Goal: Navigation & Orientation: Find specific page/section

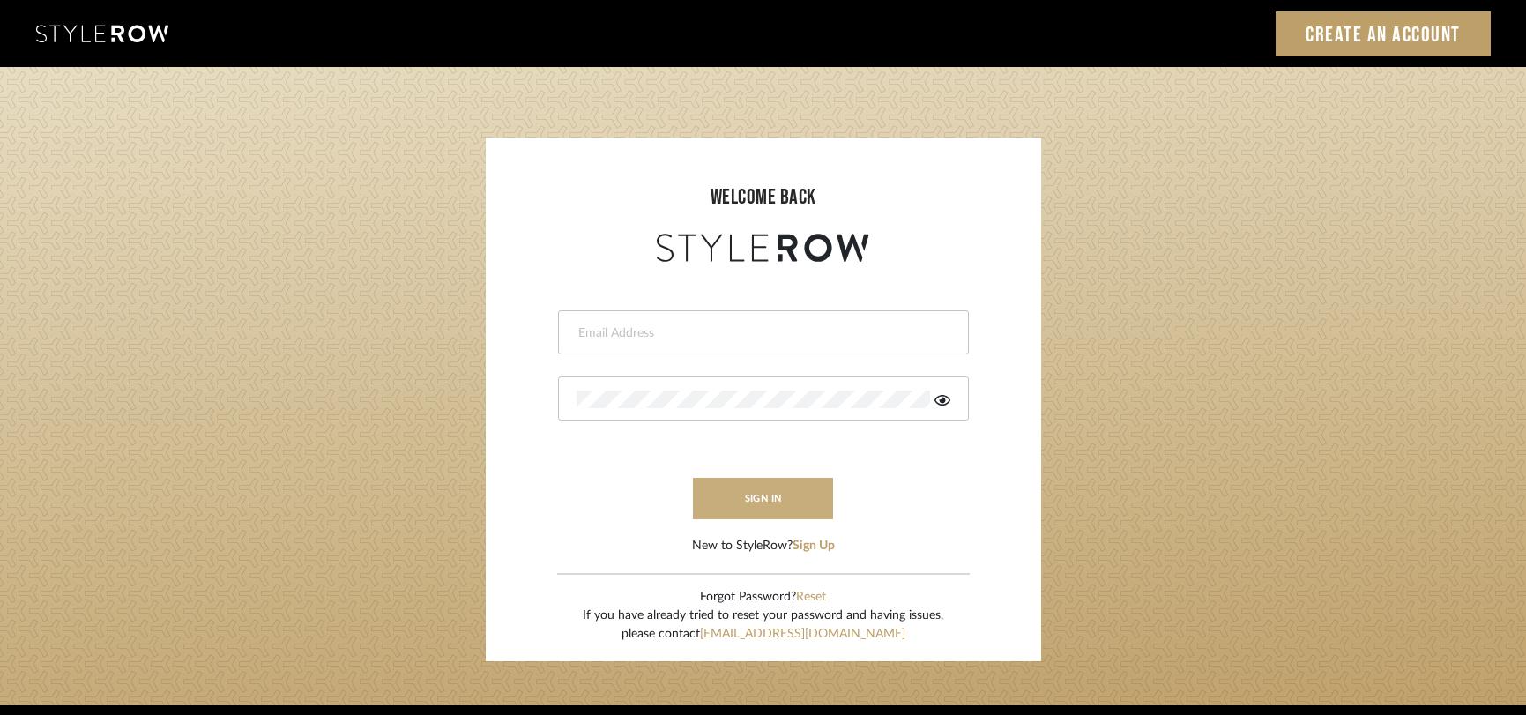
type input "[PERSON_NAME][EMAIL_ADDRESS][DOMAIN_NAME]"
click at [742, 514] on button "sign in" at bounding box center [763, 498] width 141 height 41
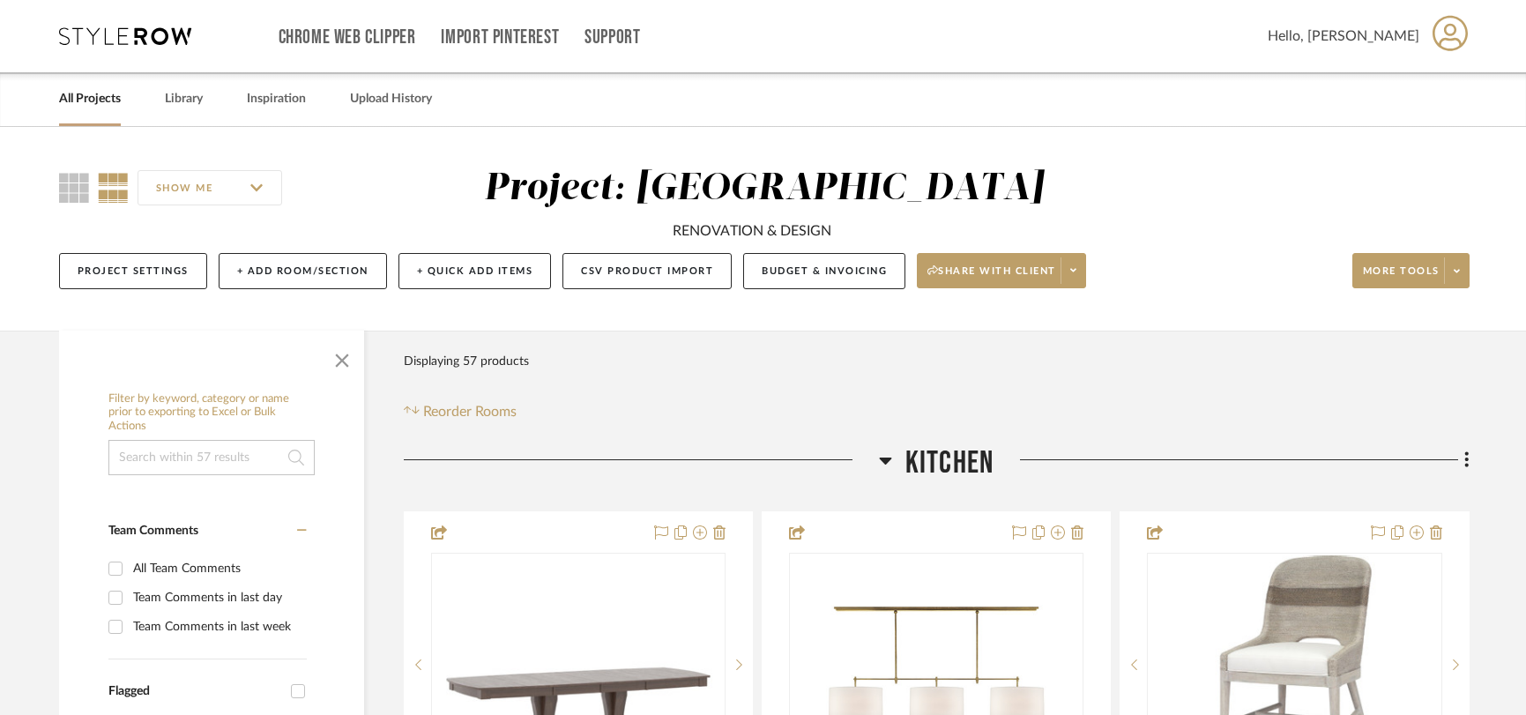
click at [101, 106] on link "All Projects" at bounding box center [90, 99] width 62 height 24
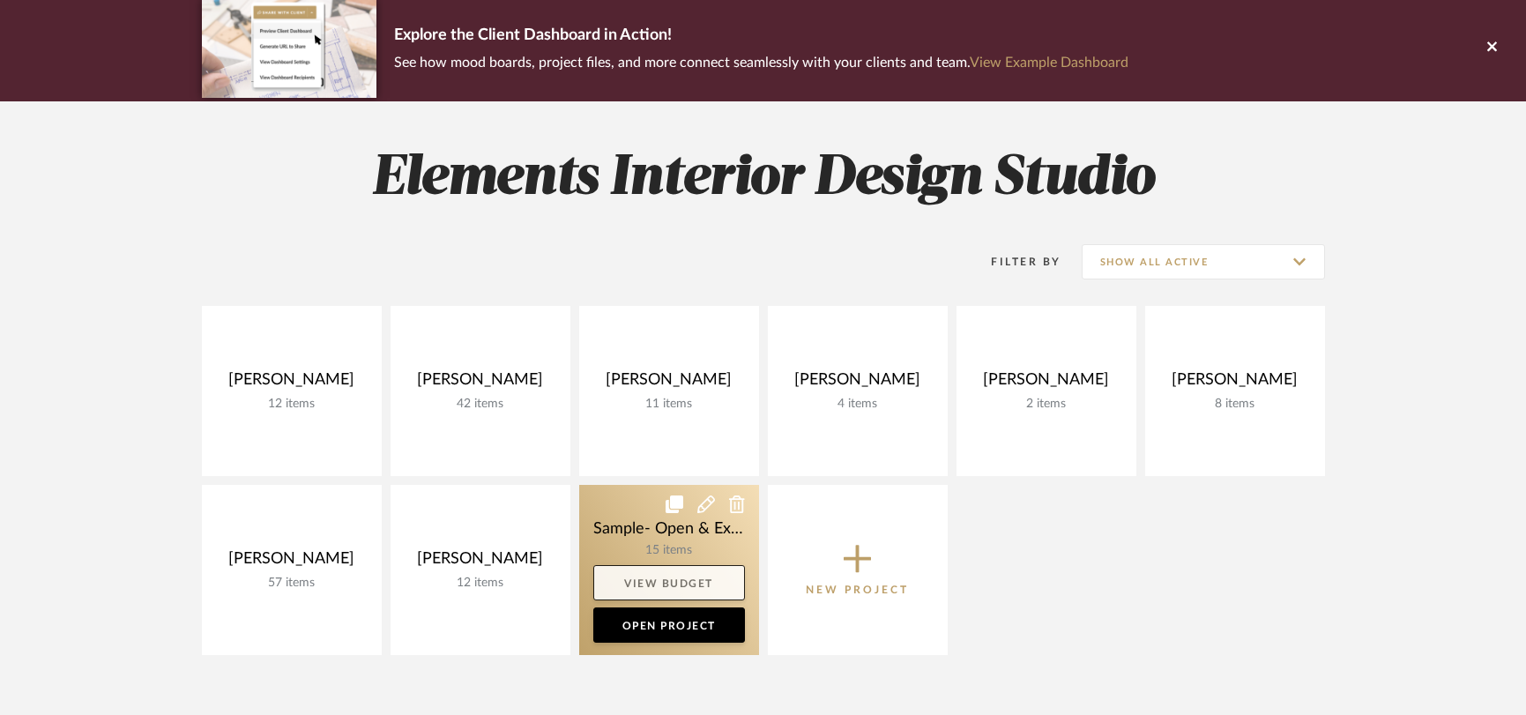
scroll to position [172, 0]
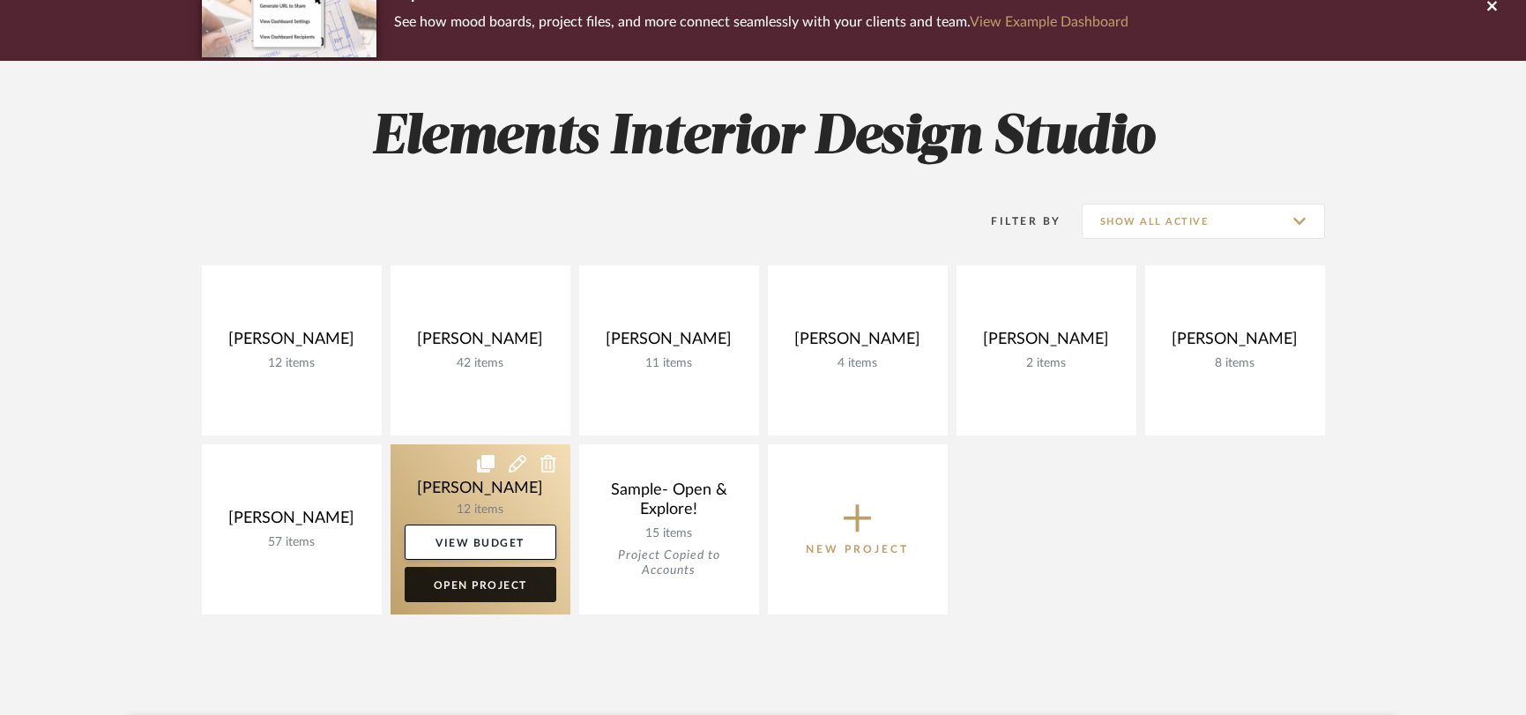
click at [484, 577] on link "Open Project" at bounding box center [481, 584] width 152 height 35
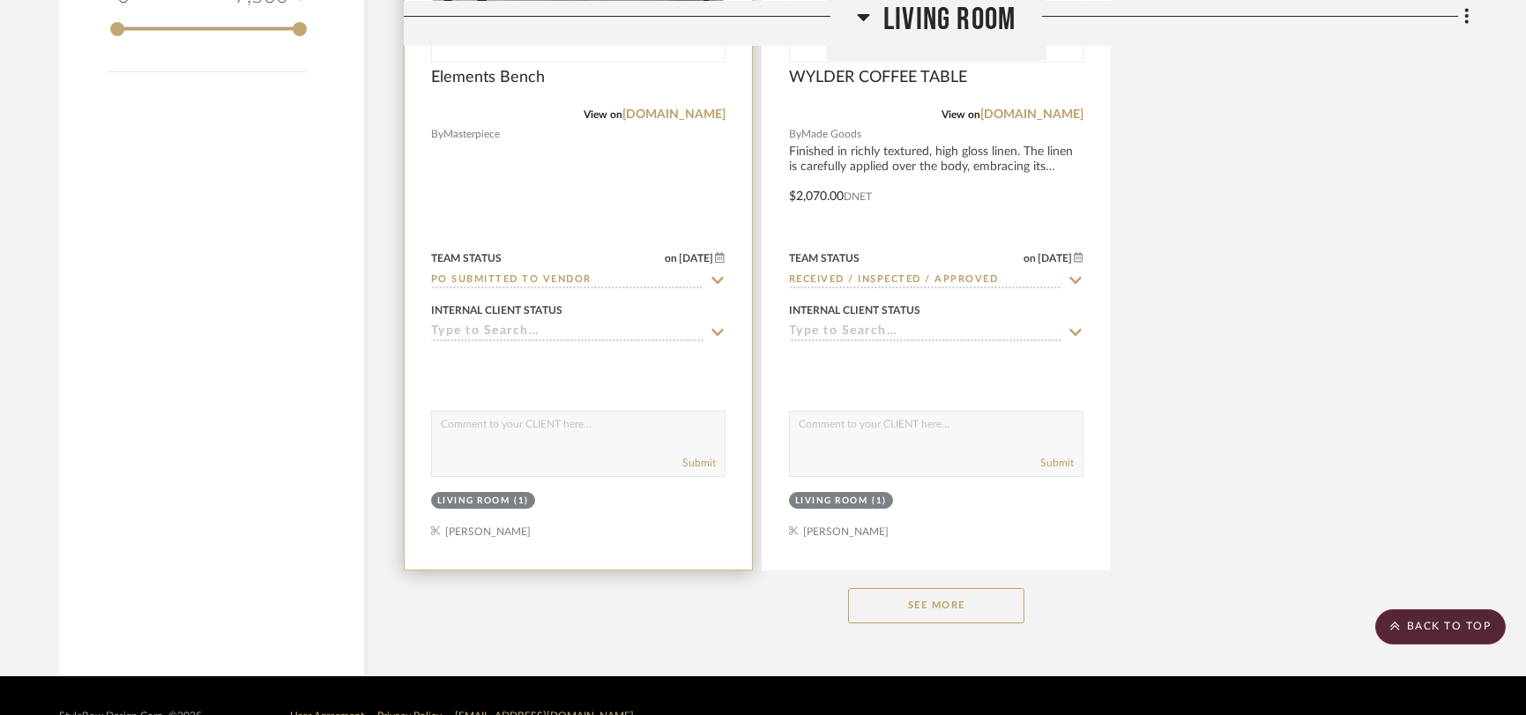
scroll to position [2287, 0]
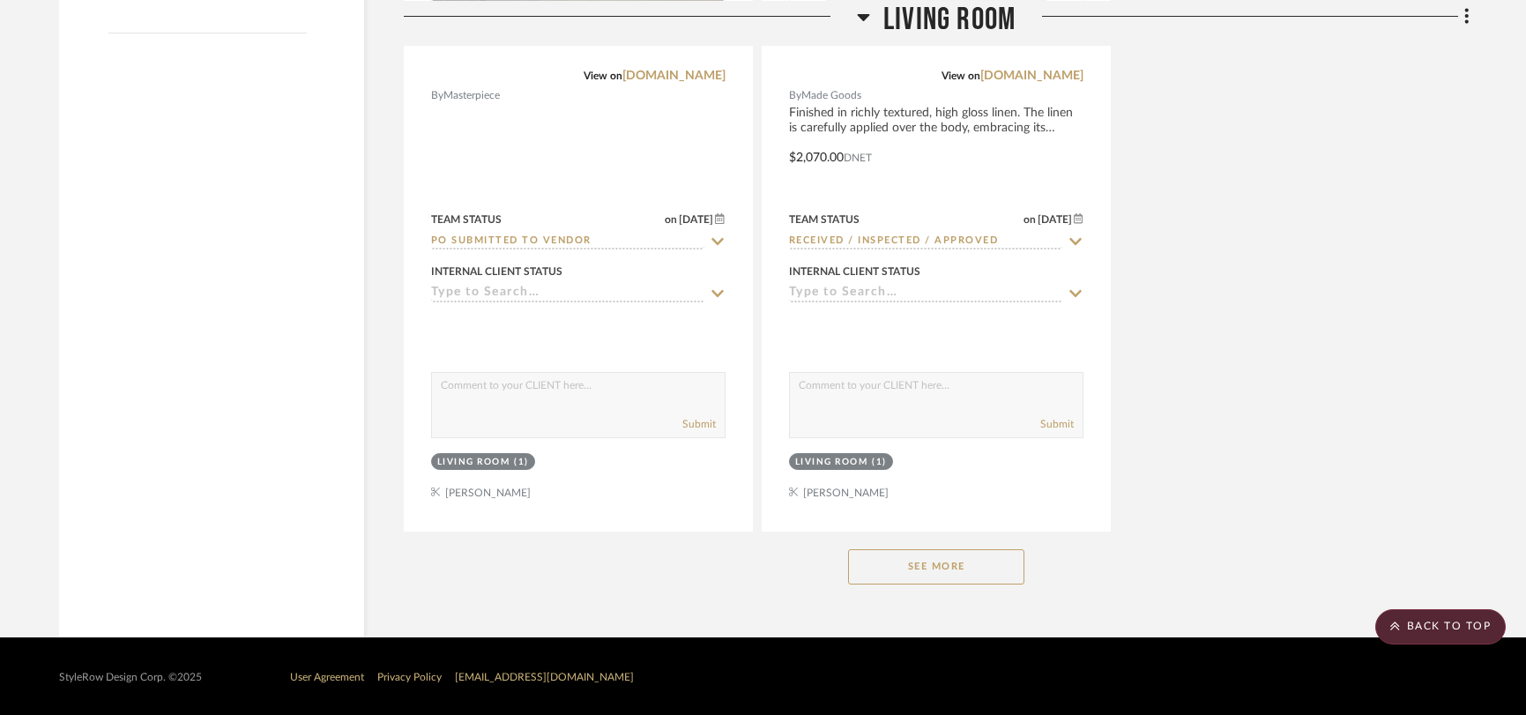
click at [902, 575] on button "See More" at bounding box center [936, 566] width 176 height 35
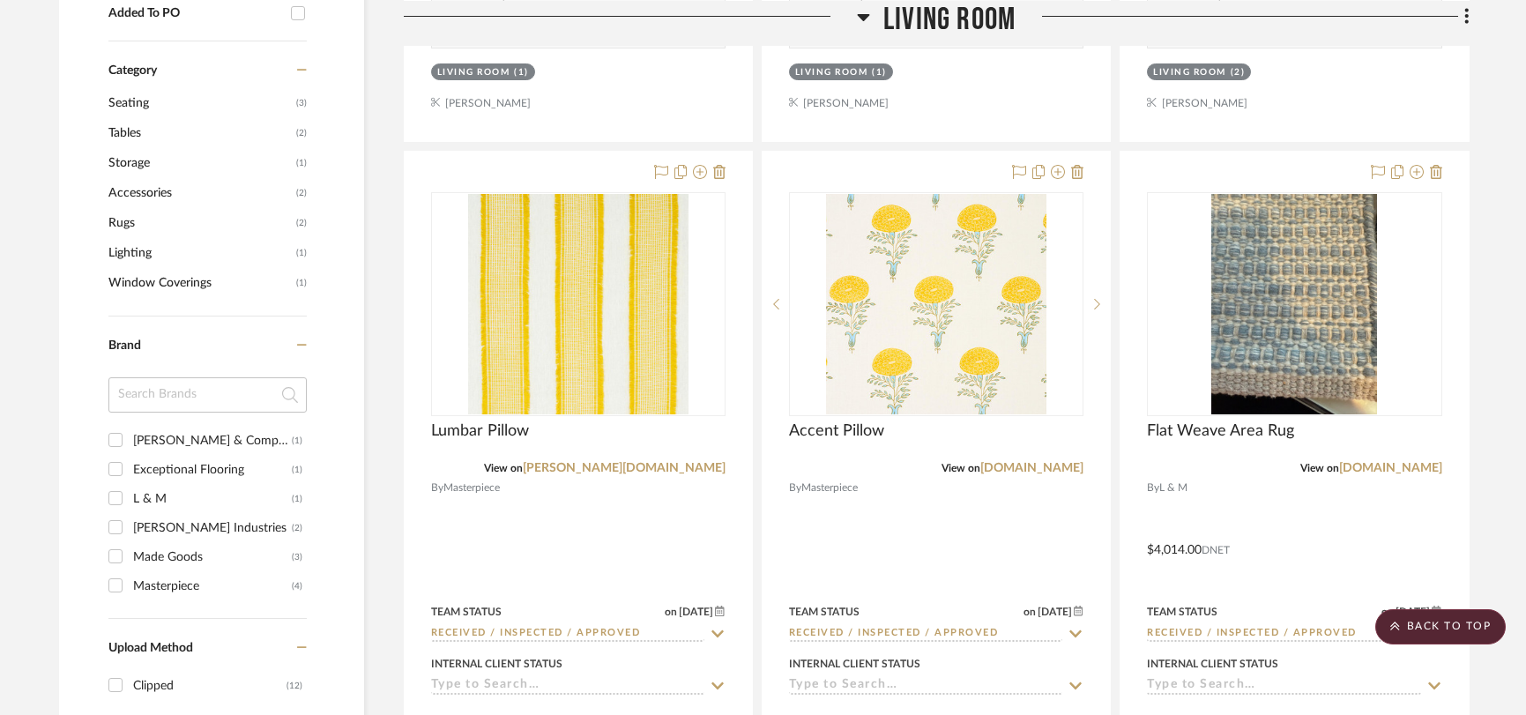
scroll to position [1103, 0]
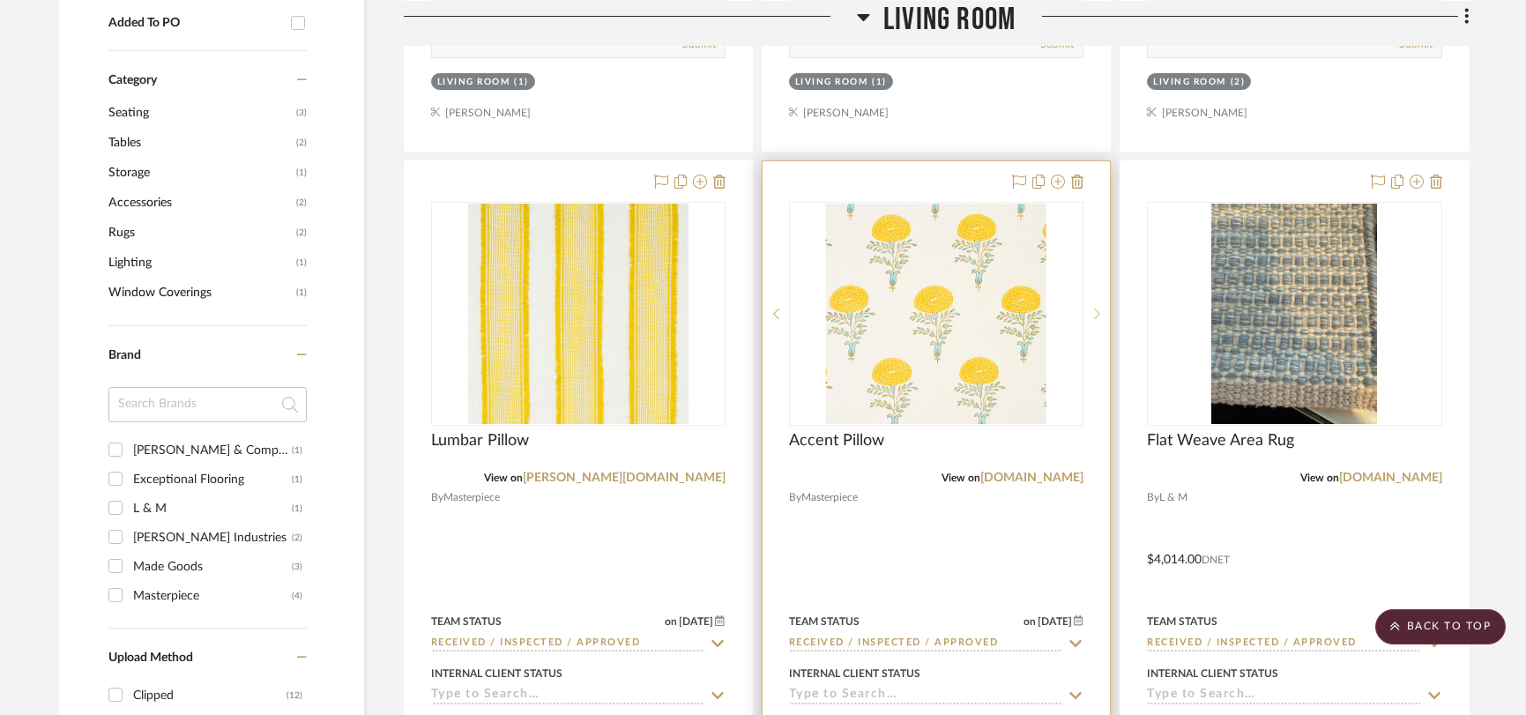
click at [1097, 316] on icon at bounding box center [1097, 314] width 6 height 12
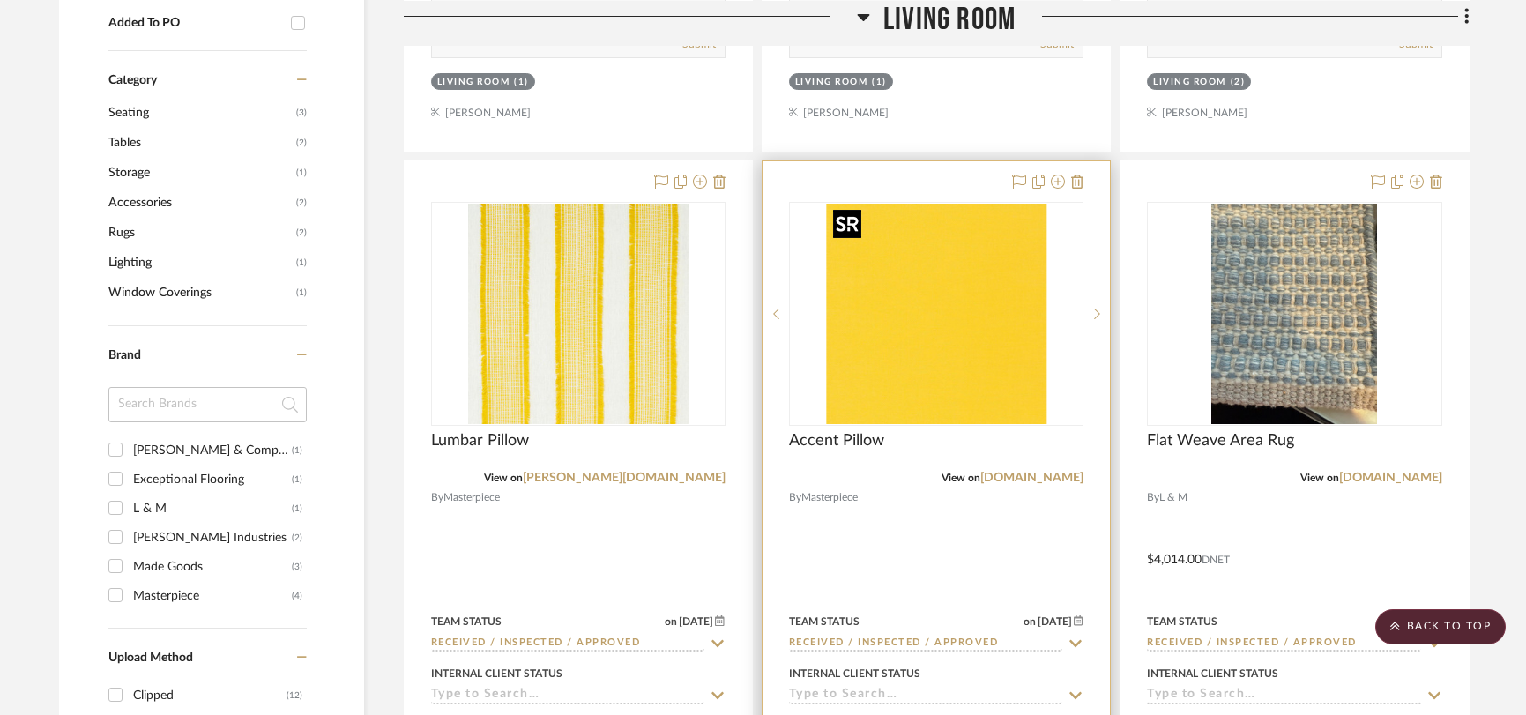
click at [983, 338] on img "1" at bounding box center [936, 314] width 220 height 220
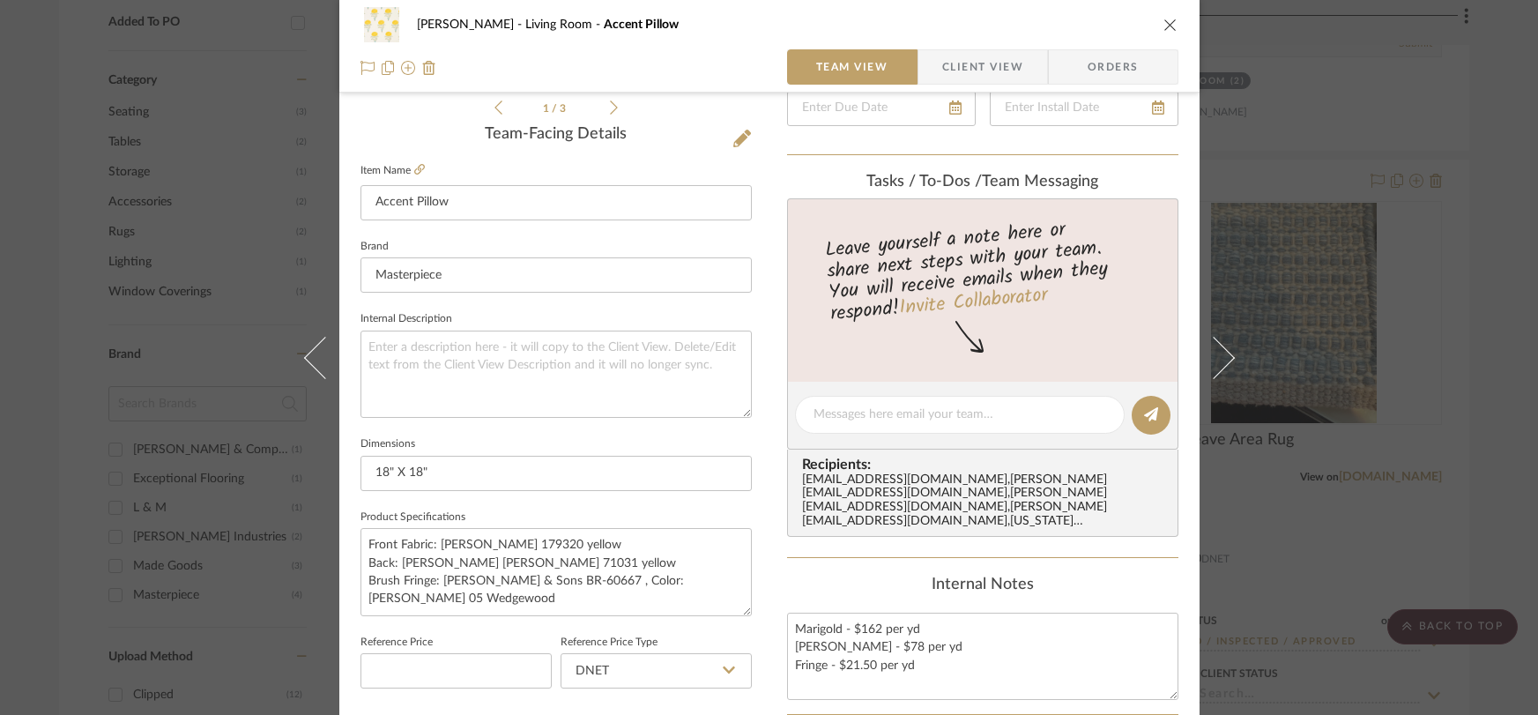
scroll to position [438, 0]
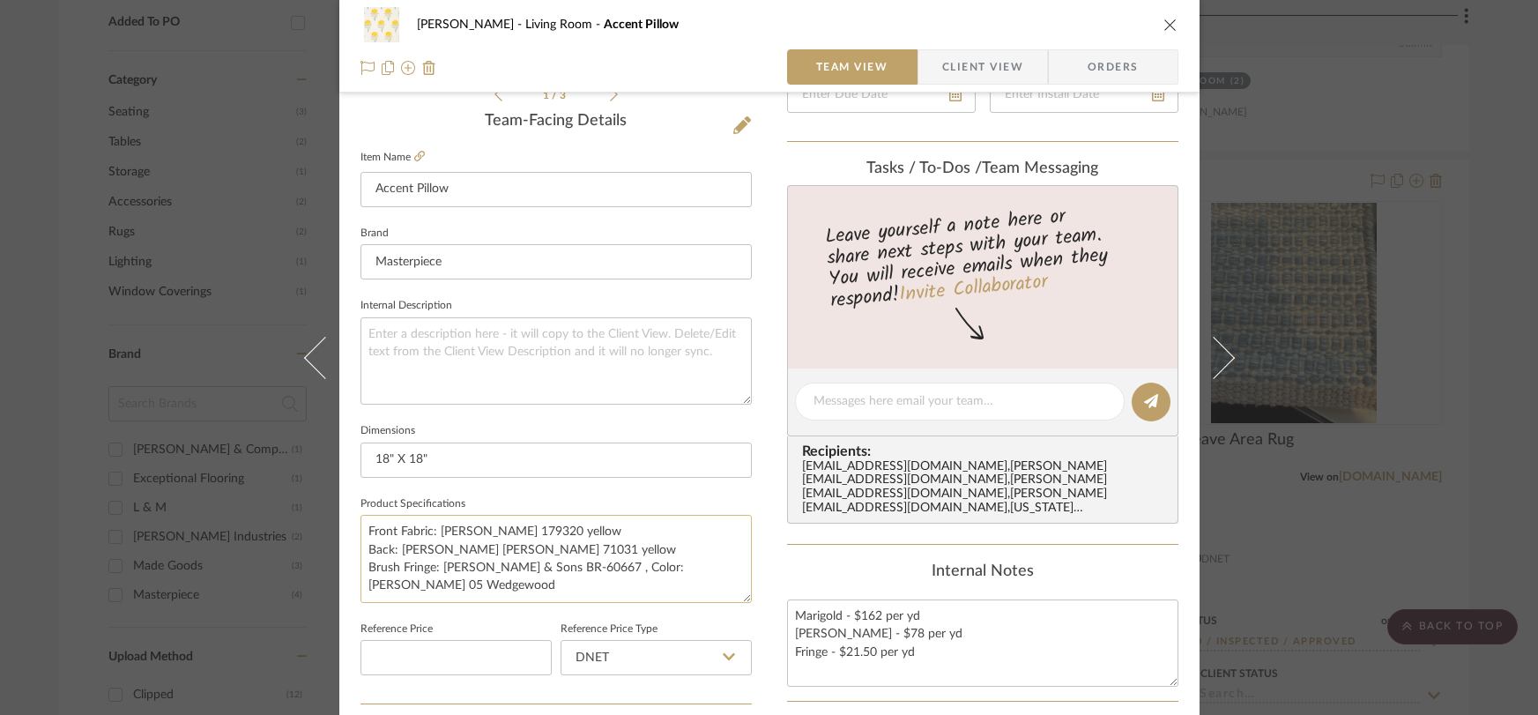
click at [445, 535] on textarea "Front Fabric: Schumacher Marigold 179320 yellow Back: Schumacher Mondello 71031…" at bounding box center [556, 558] width 391 height 87
drag, startPoint x: 432, startPoint y: 531, endPoint x: 639, endPoint y: 532, distance: 207.2
click at [639, 532] on textarea "Front Fabric: Schumacher Marigold 179320 yellow Back: Schumacher Mondello 71031…" at bounding box center [556, 558] width 391 height 87
drag, startPoint x: 495, startPoint y: 584, endPoint x: 478, endPoint y: 569, distance: 23.1
click at [495, 584] on textarea "Front Fabric: Schumacher Marigold 179320 yellow Back: Schumacher Mondello 71031…" at bounding box center [556, 558] width 391 height 87
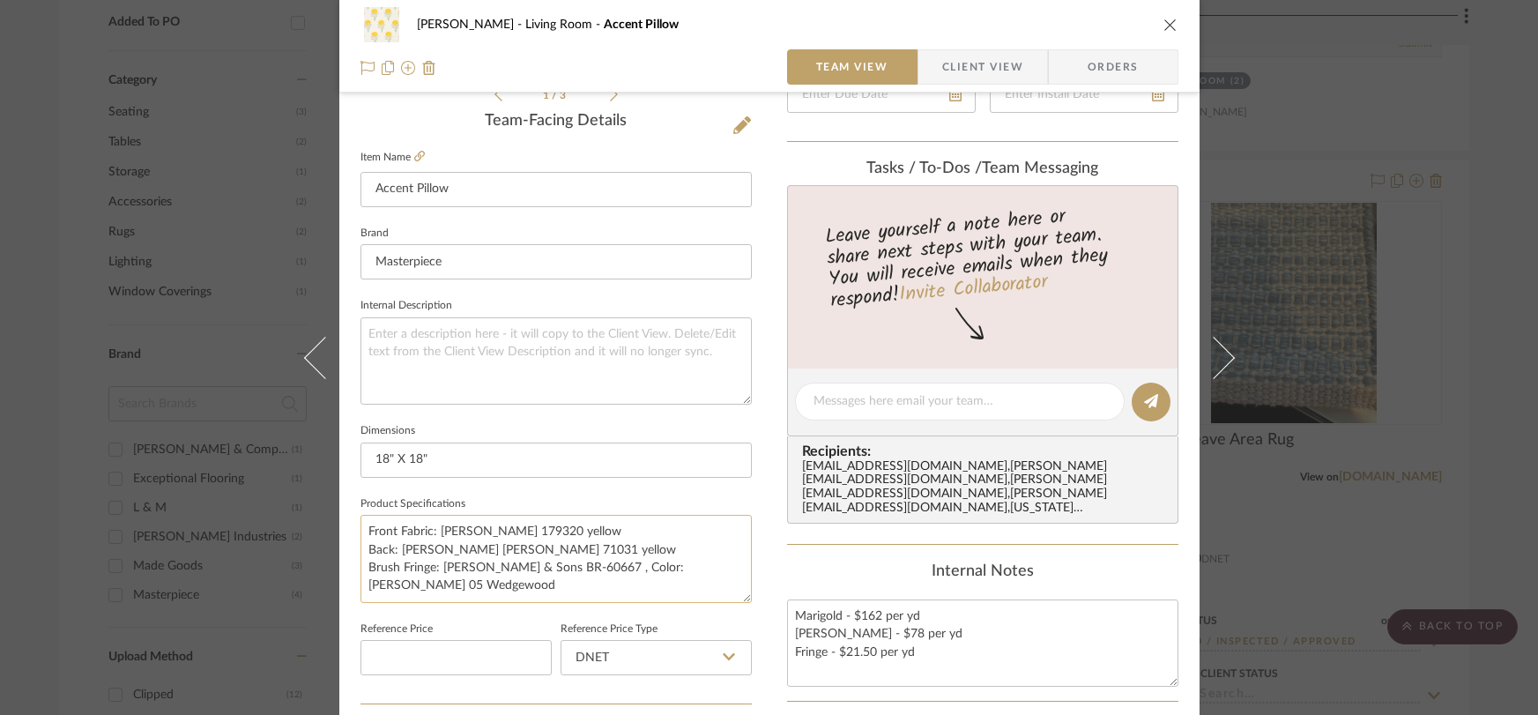
click at [394, 549] on textarea "Front Fabric: Schumacher Marigold 179320 yellow Back: Schumacher Mondello 71031…" at bounding box center [556, 558] width 391 height 87
drag, startPoint x: 395, startPoint y: 551, endPoint x: 598, endPoint y: 552, distance: 202.8
click at [599, 552] on textarea "Front Fabric: Schumacher Marigold 179320 yellow Back: Schumacher Mondello 71031…" at bounding box center [556, 558] width 391 height 87
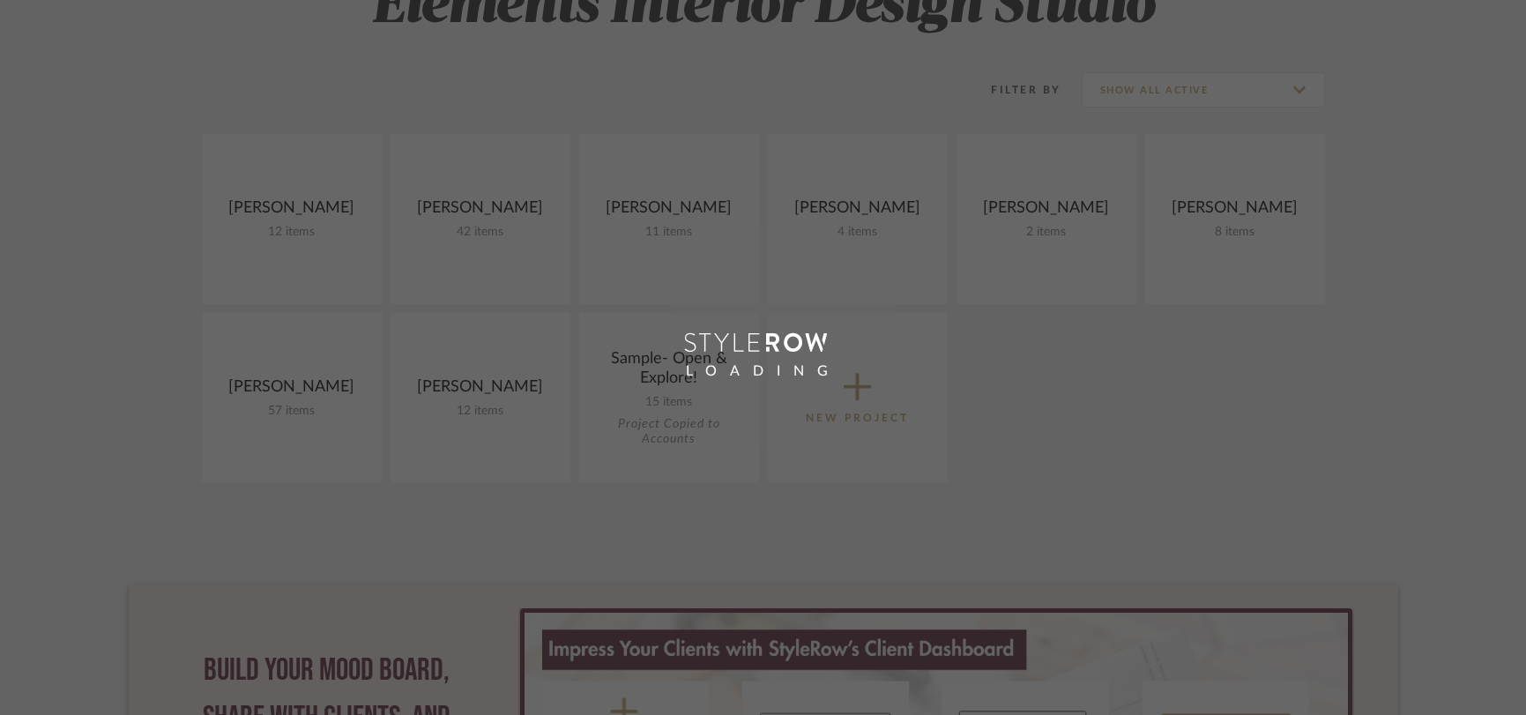
scroll to position [172, 0]
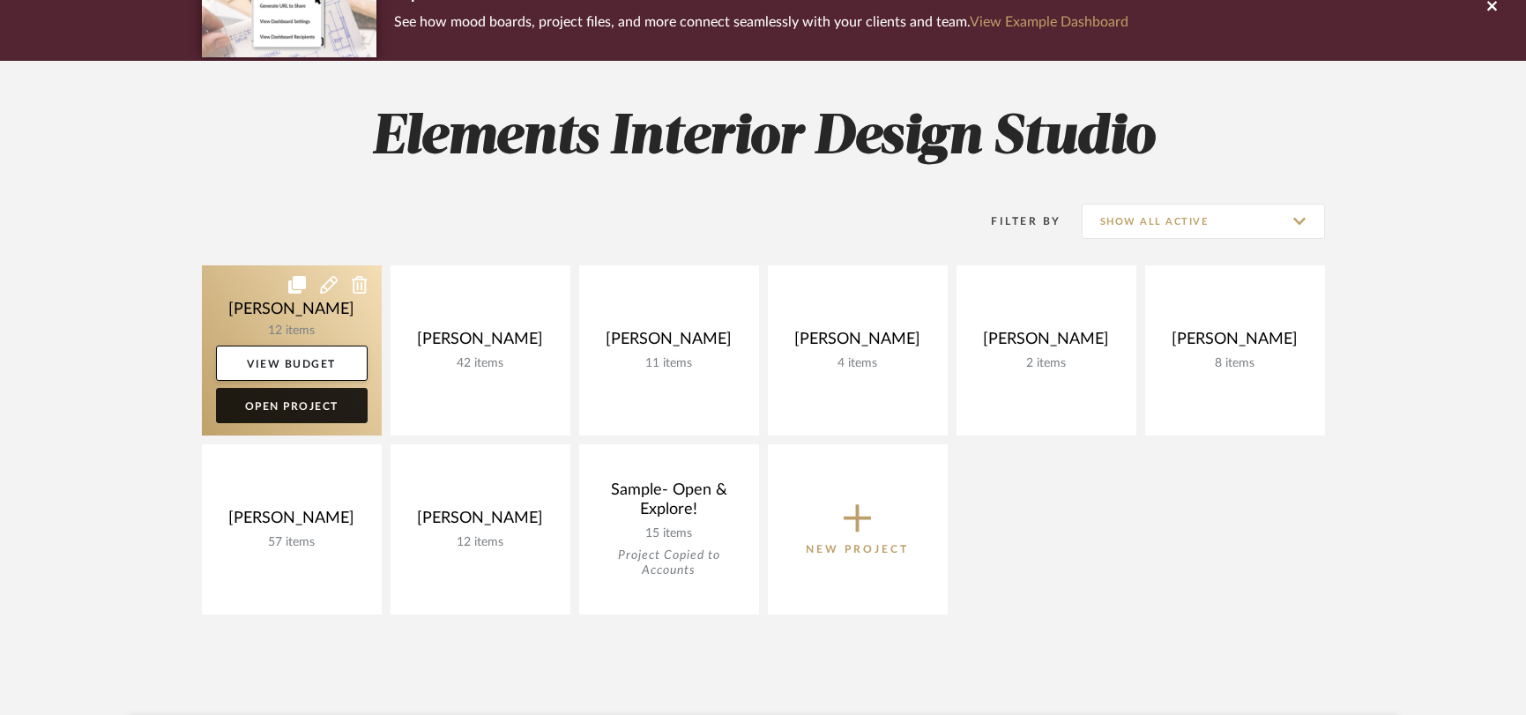
click at [251, 406] on link "Open Project" at bounding box center [292, 405] width 152 height 35
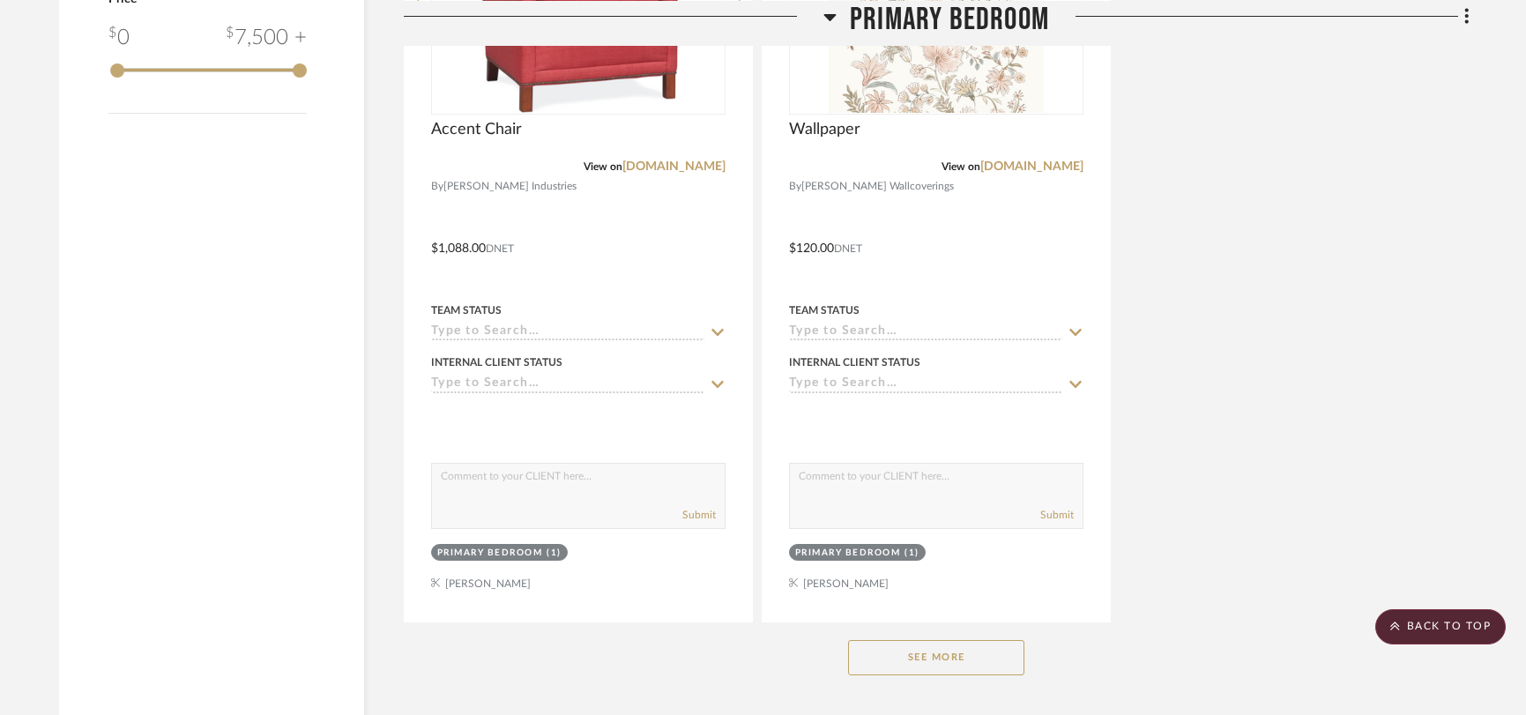
scroll to position [2287, 0]
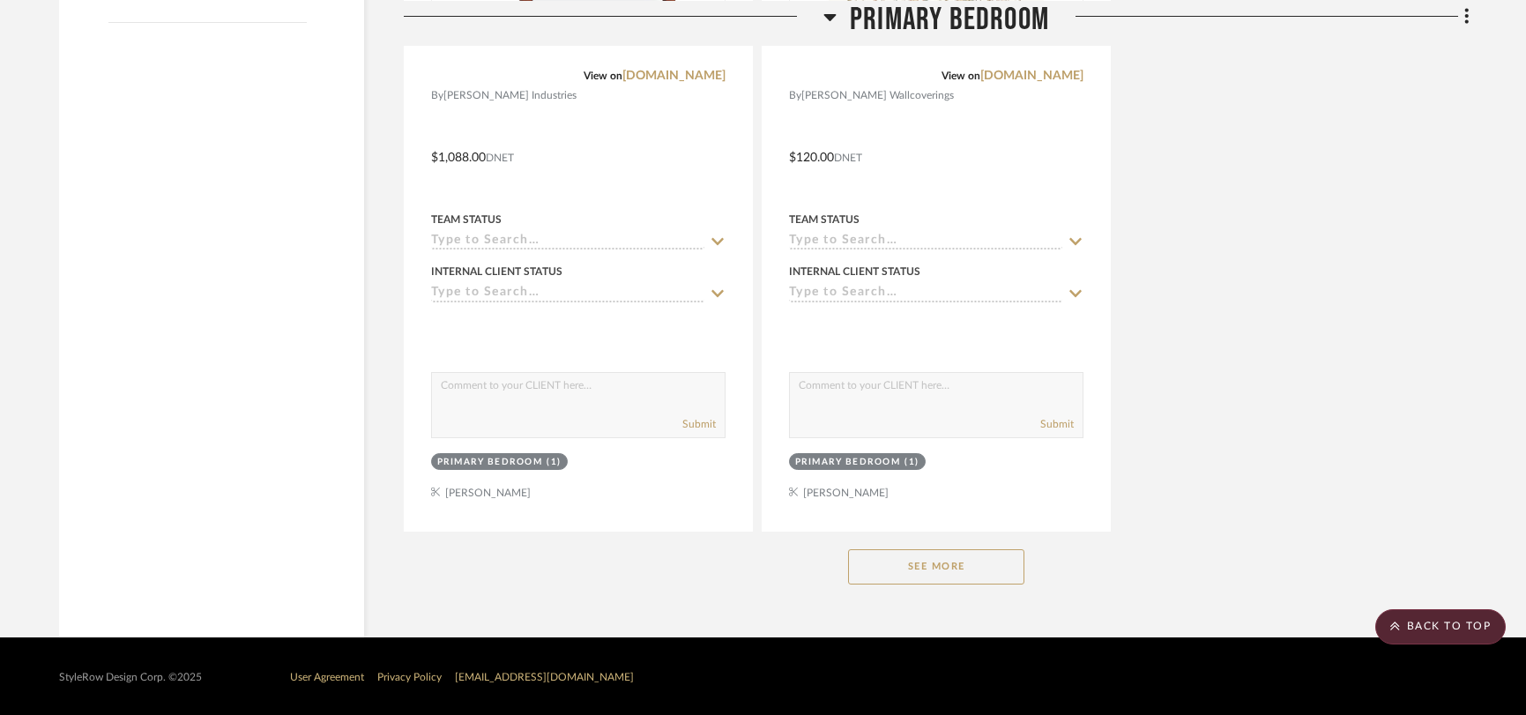
click at [957, 555] on button "See More" at bounding box center [936, 566] width 176 height 35
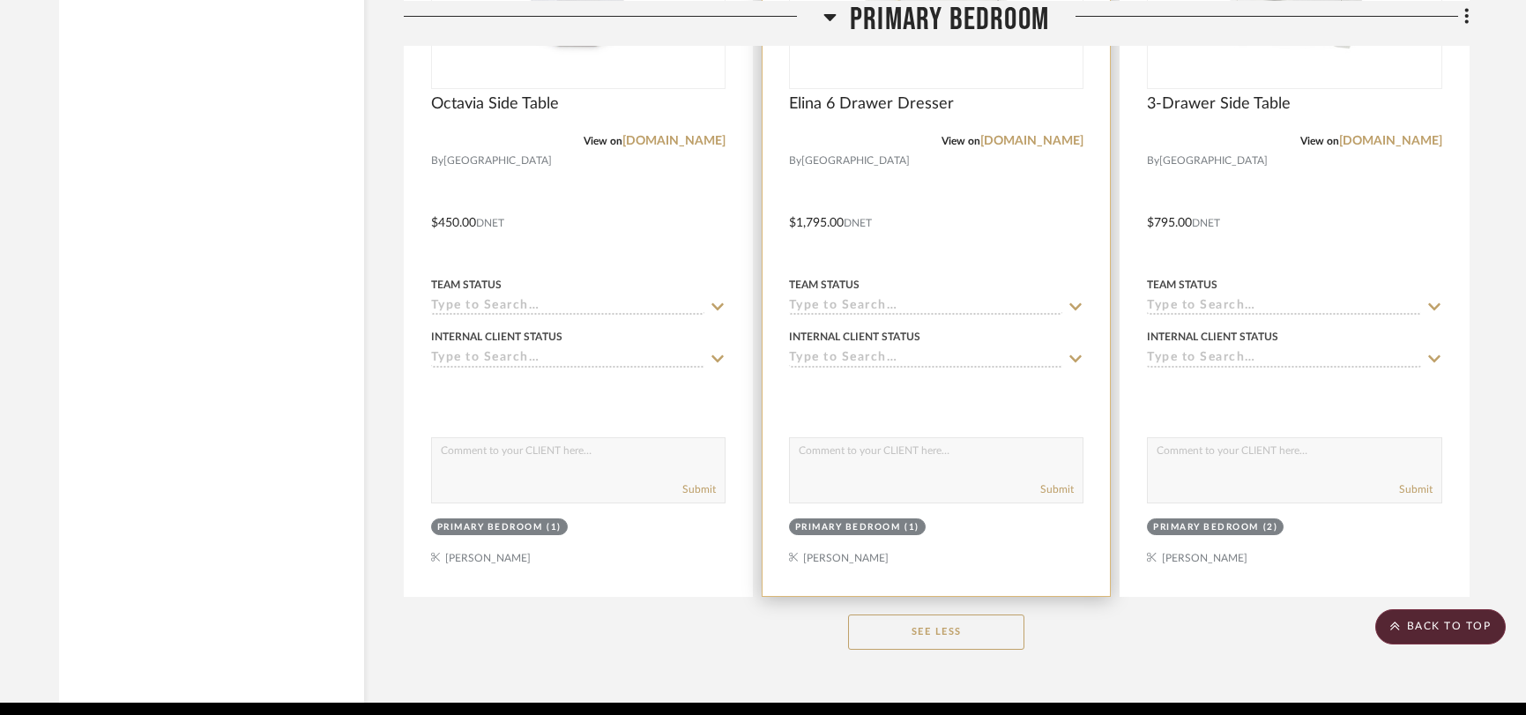
scroll to position [3068, 0]
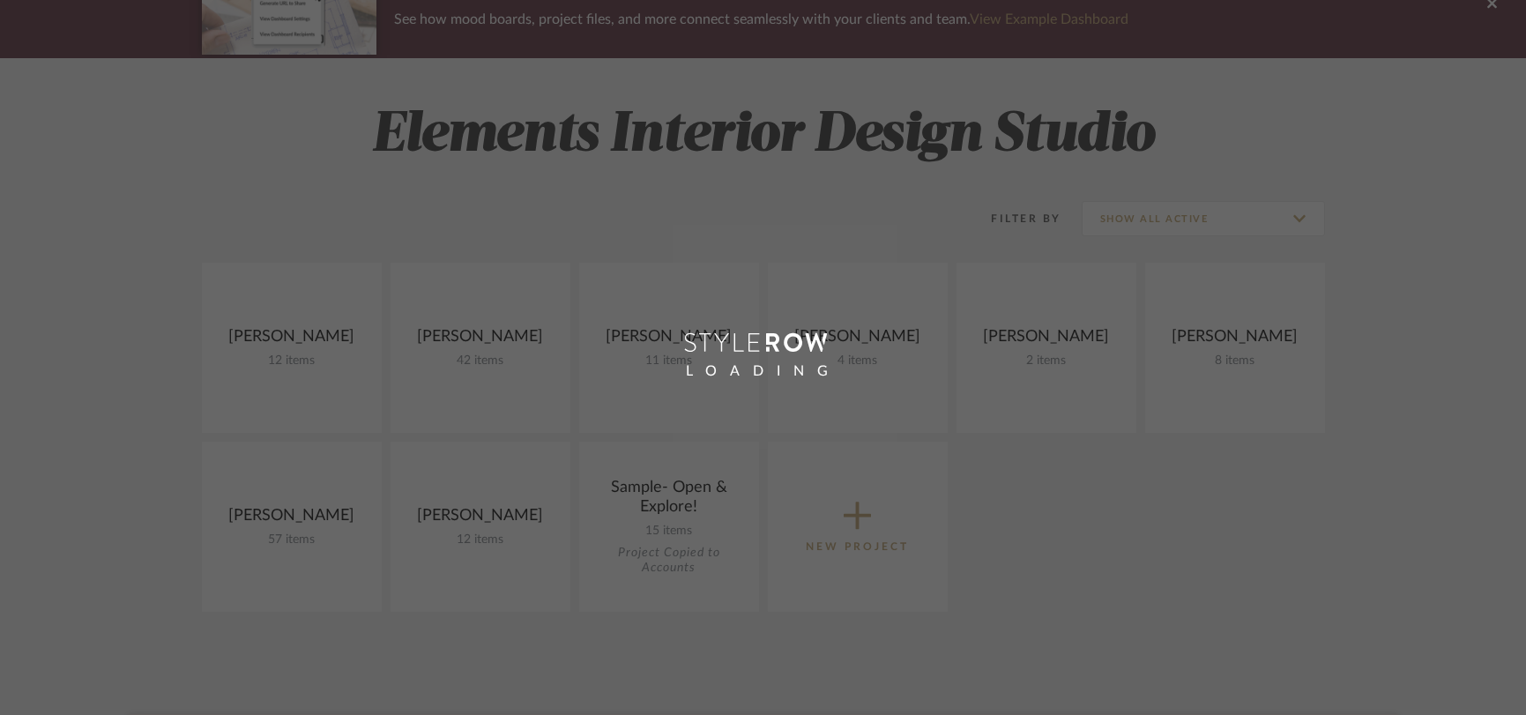
scroll to position [172, 0]
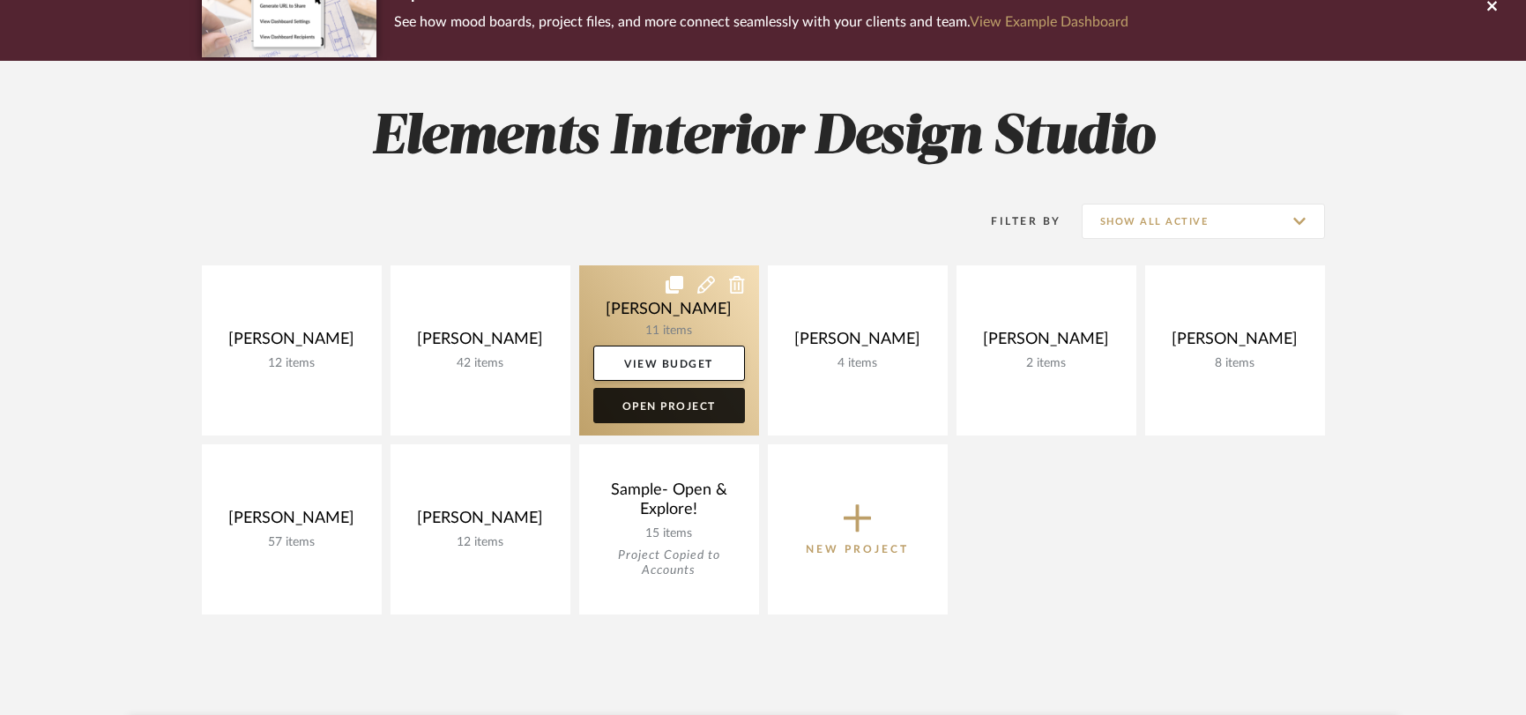
click at [663, 407] on link "Open Project" at bounding box center [669, 405] width 152 height 35
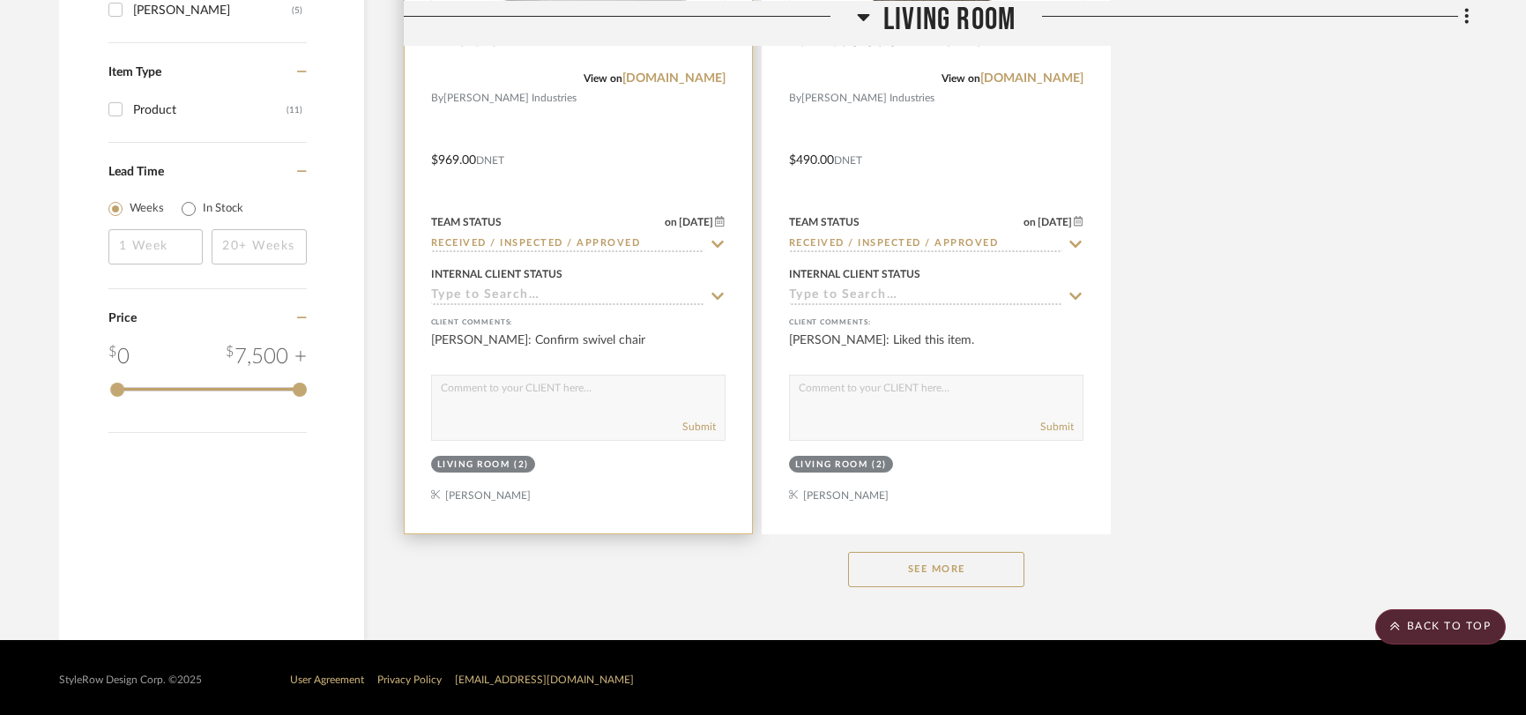
scroll to position [2287, 0]
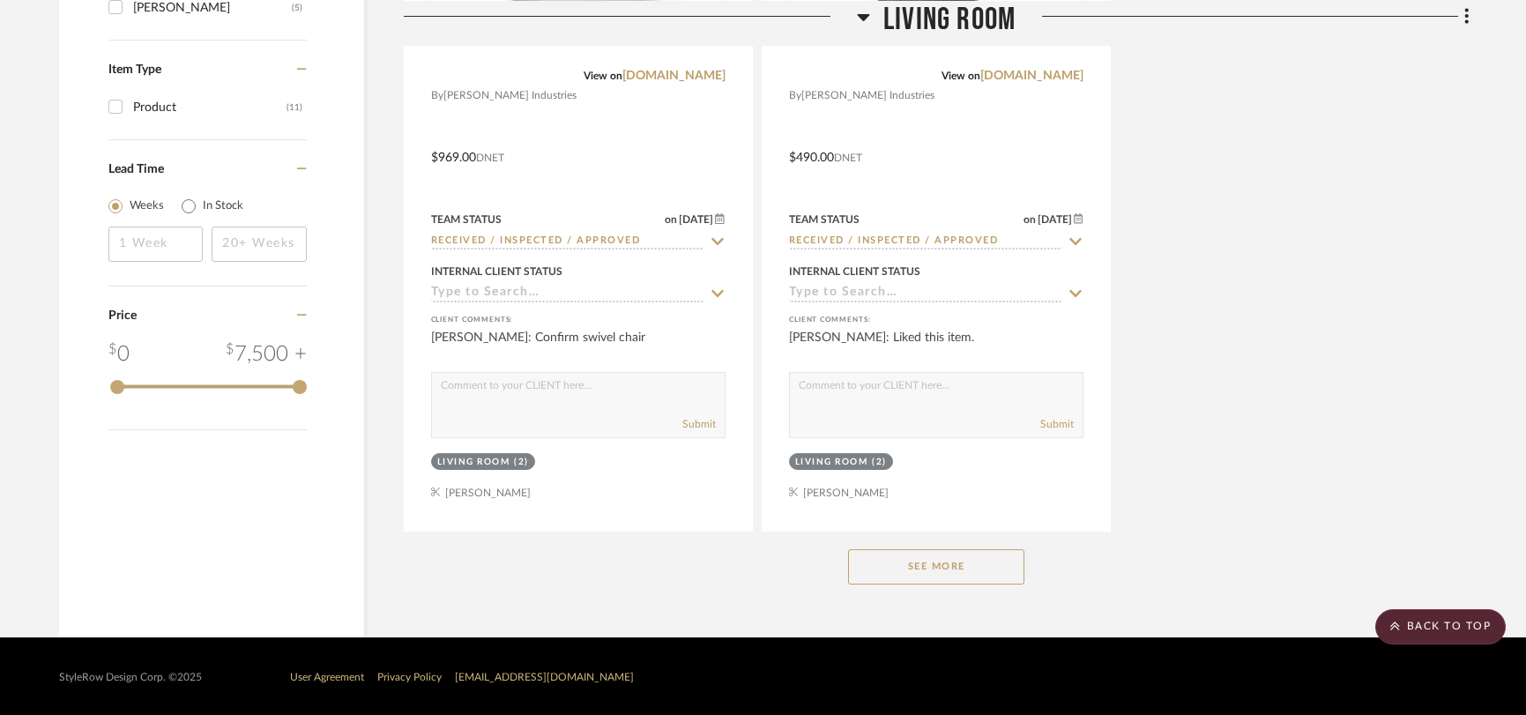
click at [904, 564] on button "See More" at bounding box center [936, 566] width 176 height 35
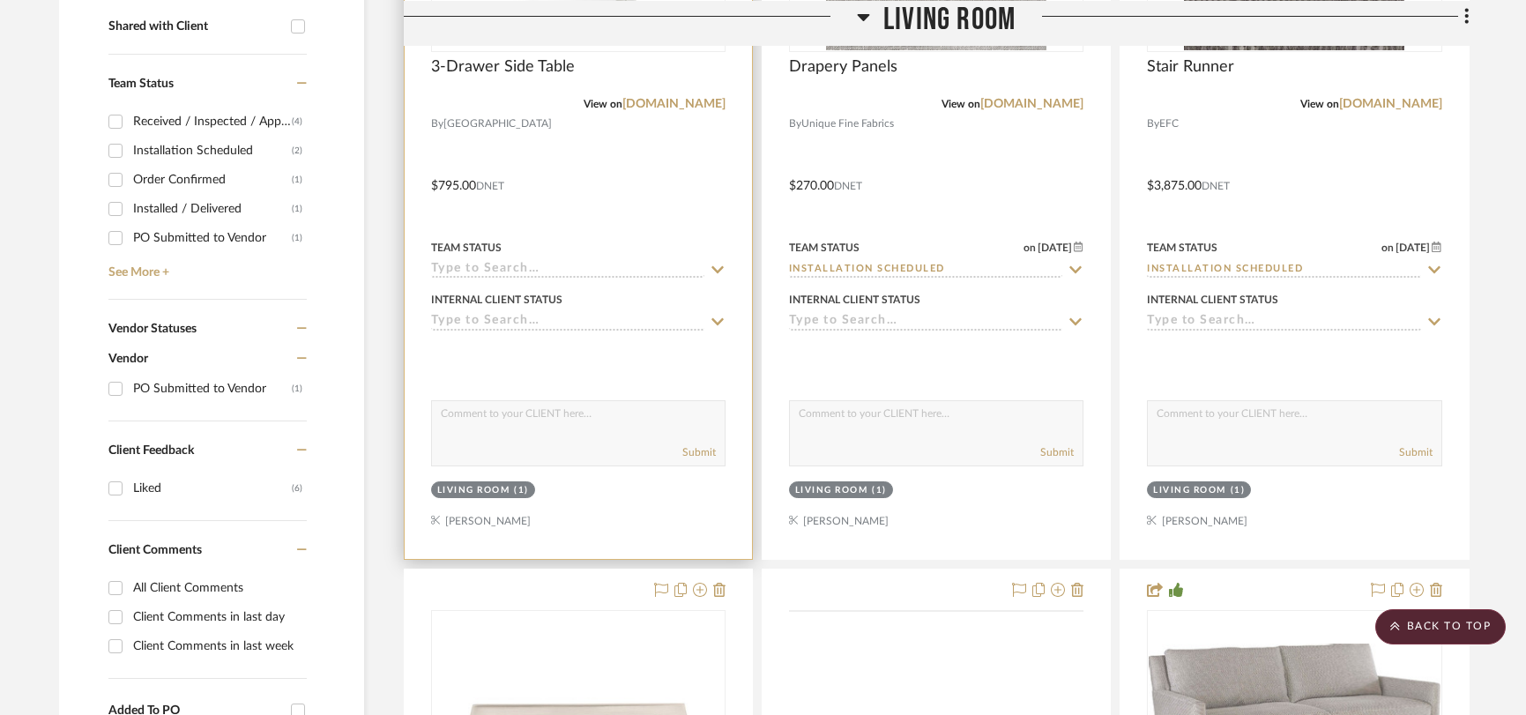
scroll to position [607, 0]
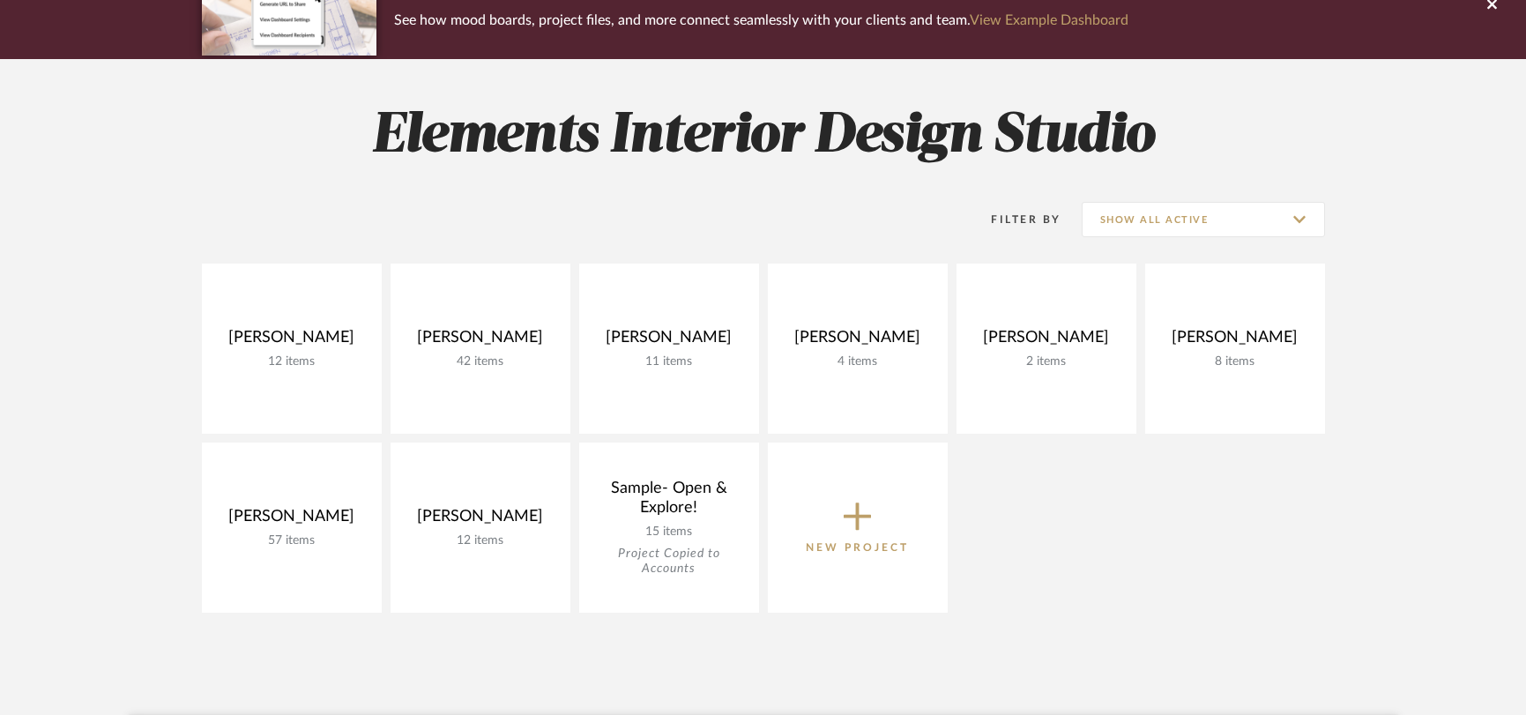
scroll to position [172, 0]
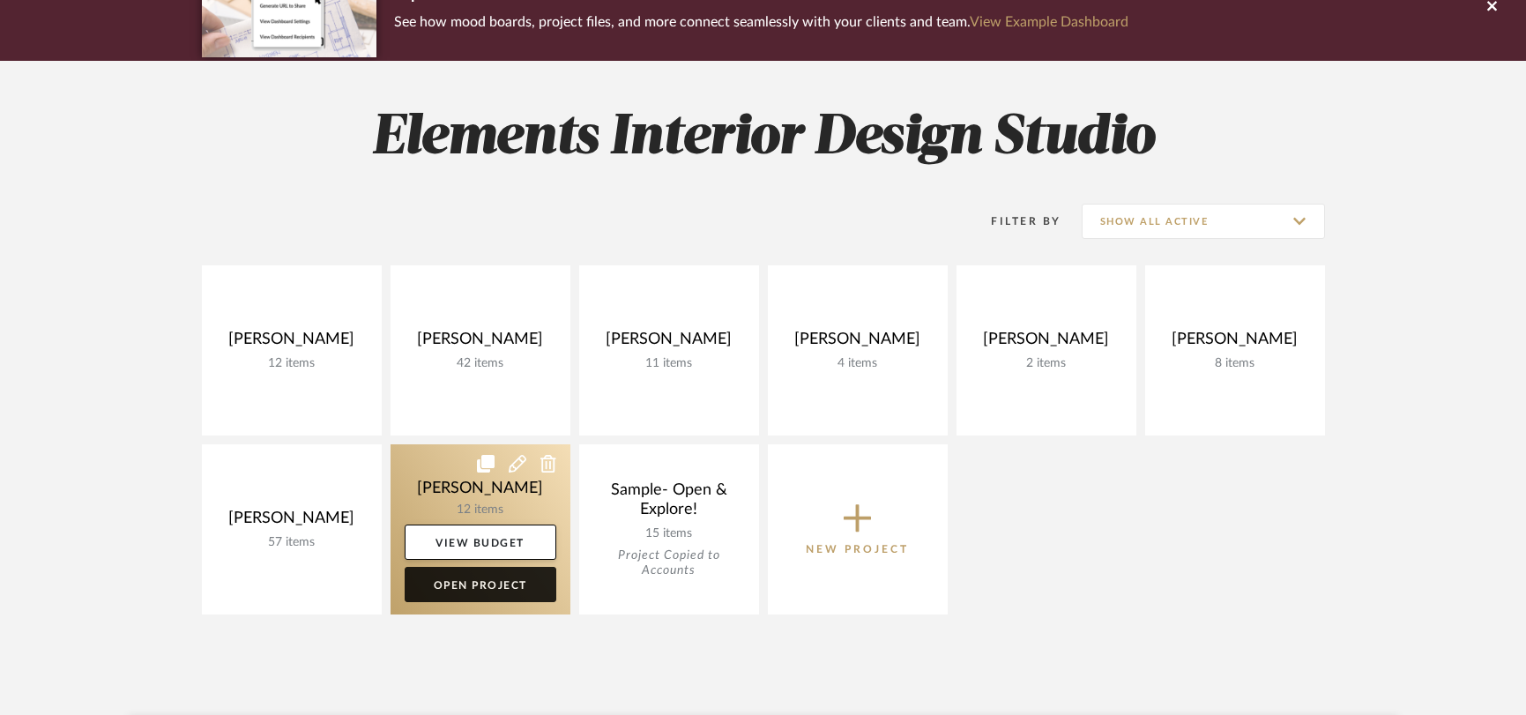
click at [453, 589] on link "Open Project" at bounding box center [481, 584] width 152 height 35
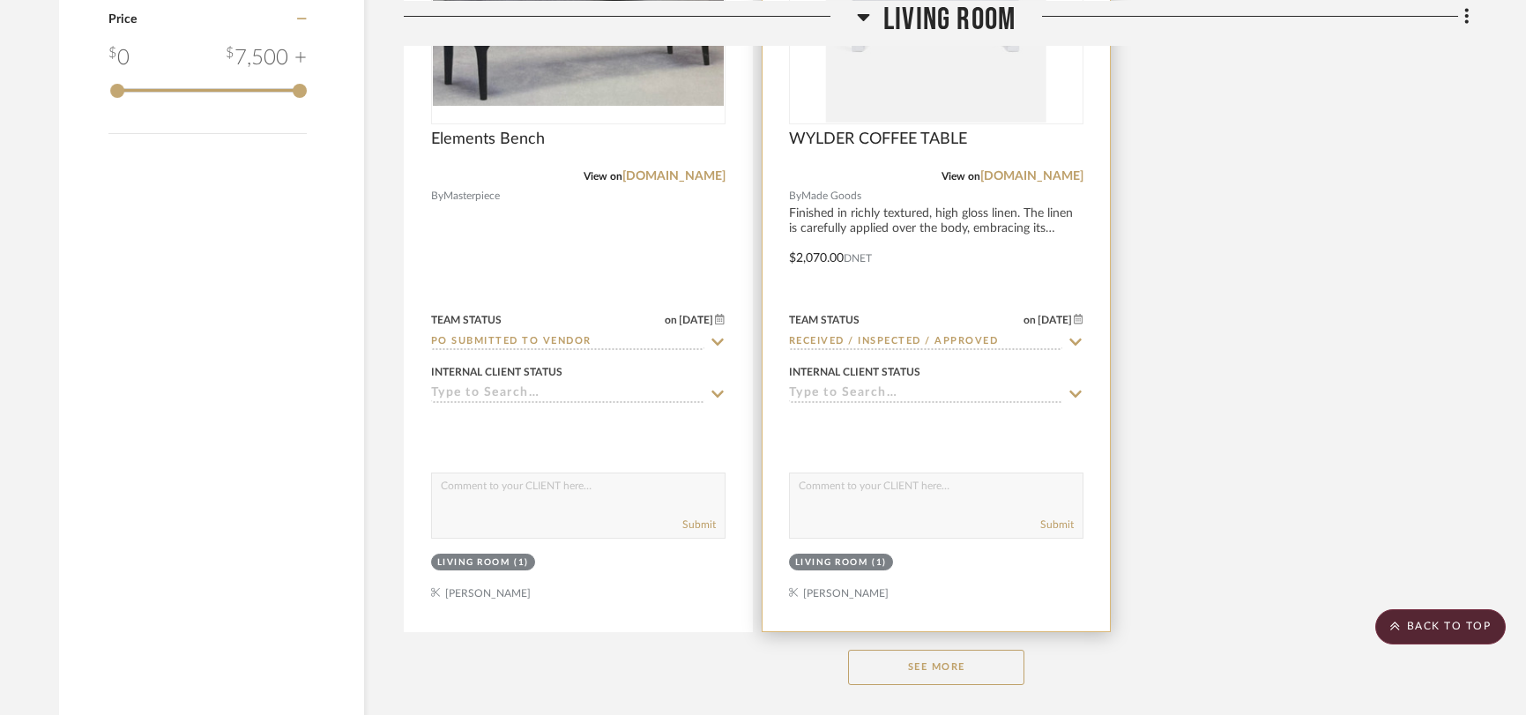
scroll to position [2287, 0]
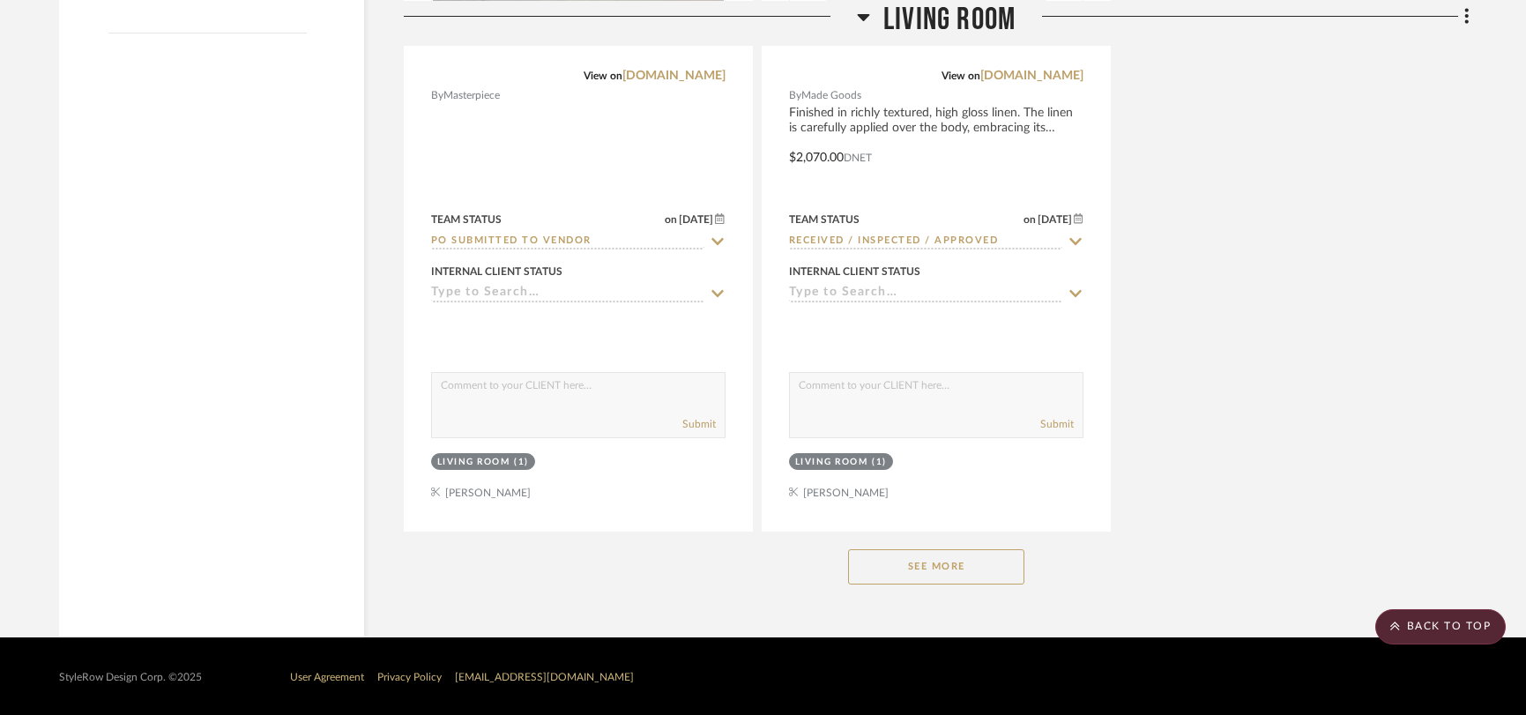
click at [895, 569] on button "See More" at bounding box center [936, 566] width 176 height 35
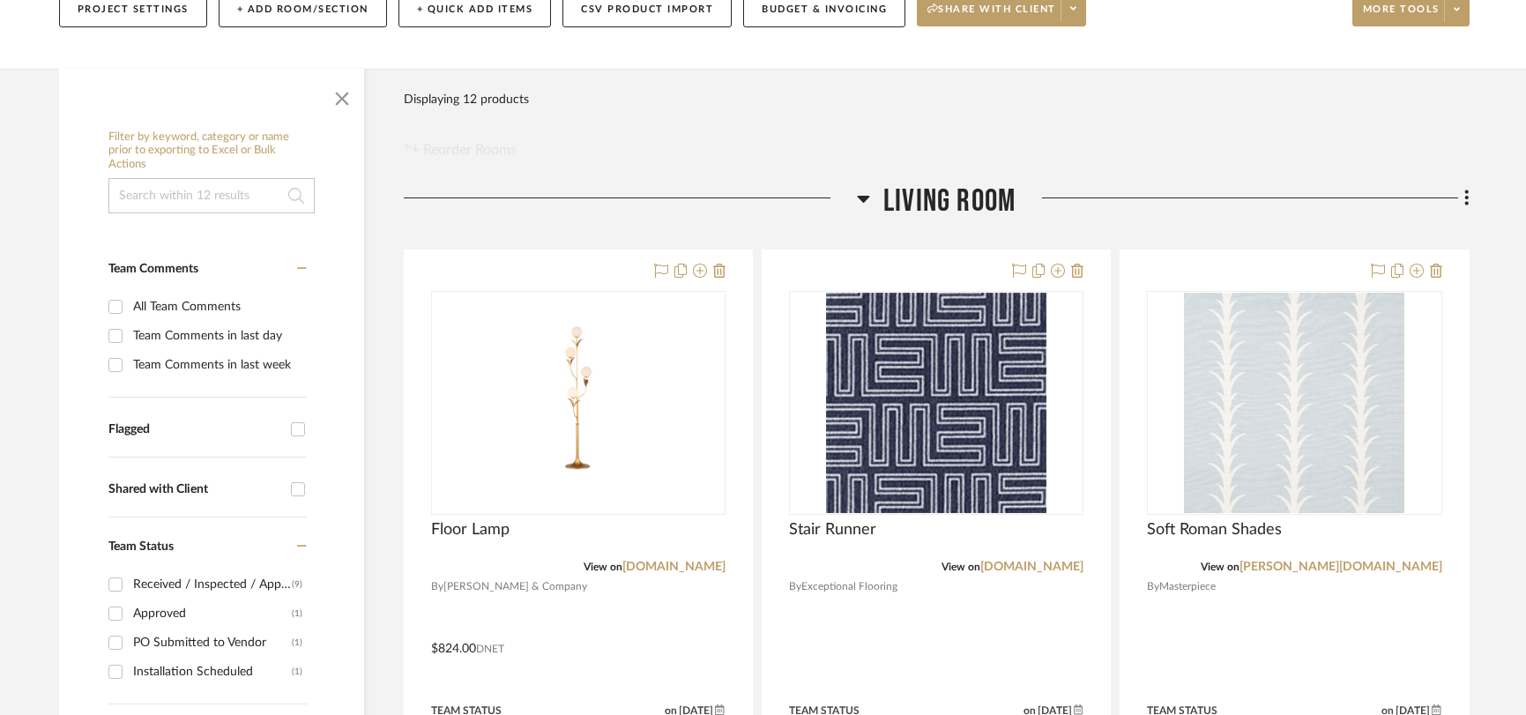
scroll to position [0, 0]
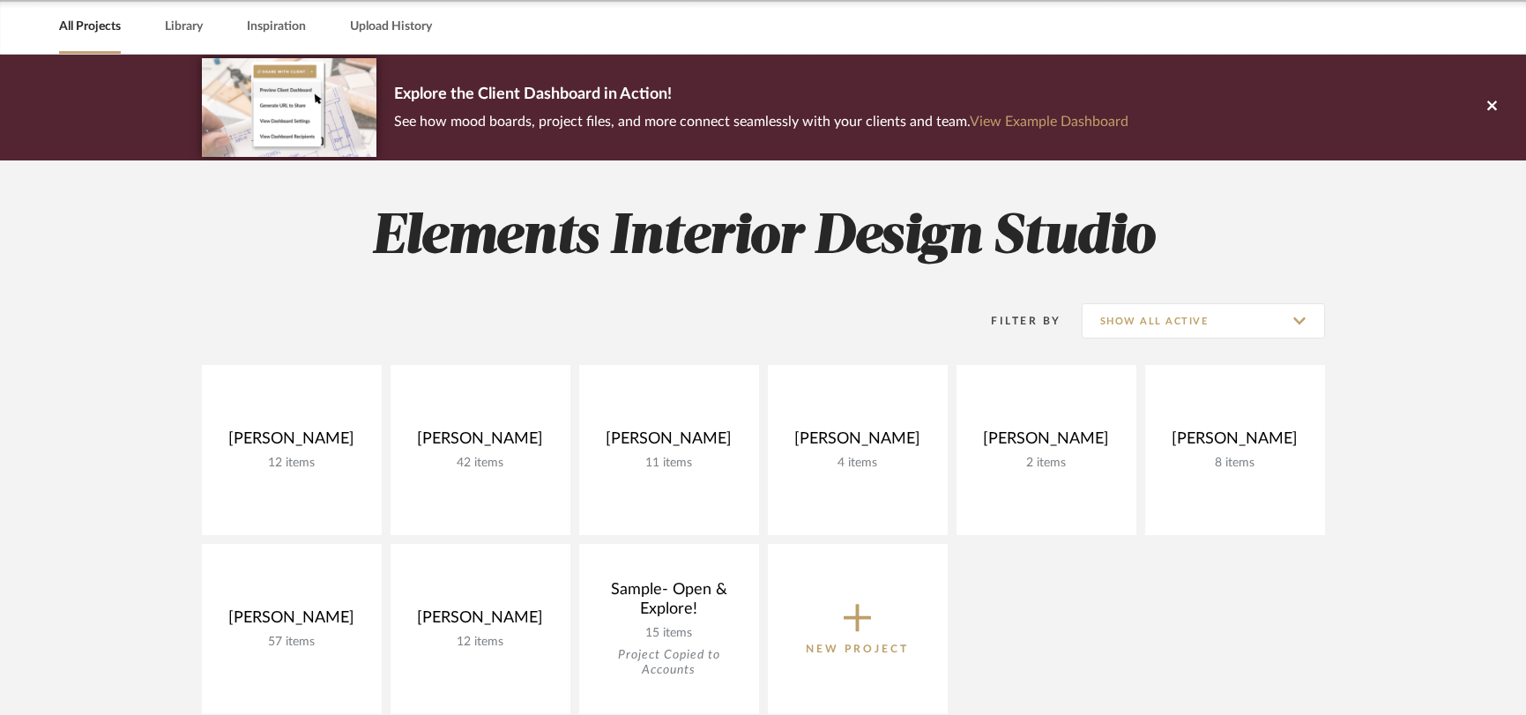
scroll to position [172, 0]
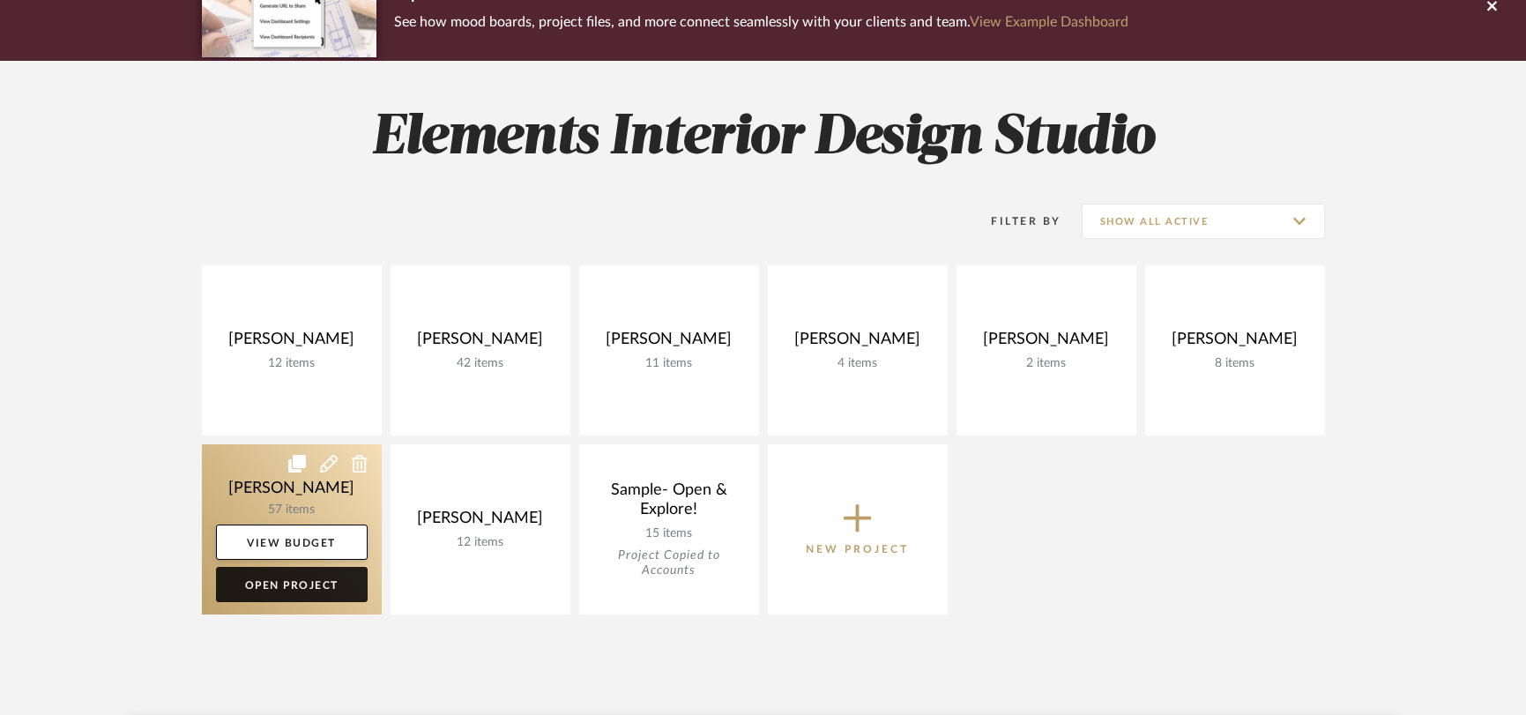
click at [279, 590] on link "Open Project" at bounding box center [292, 584] width 152 height 35
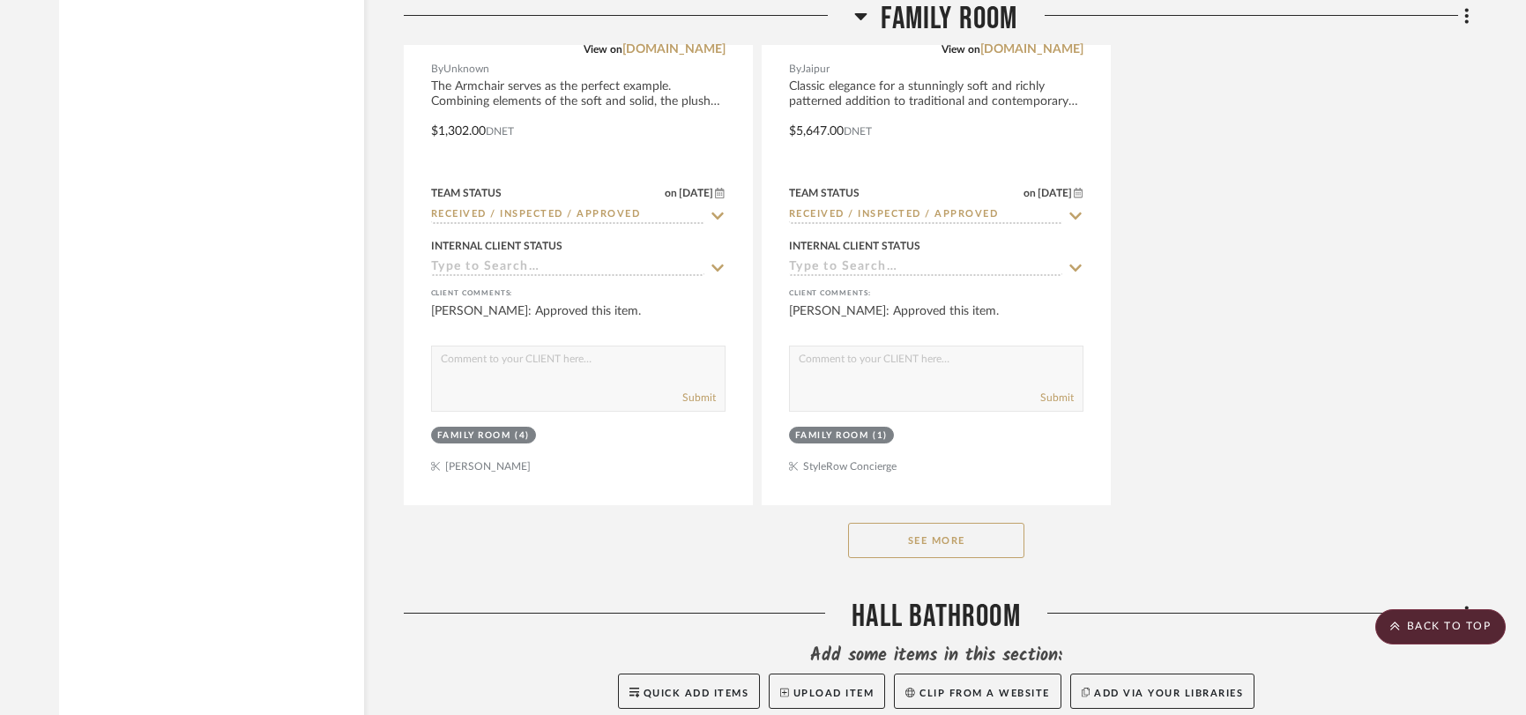
scroll to position [4504, 0]
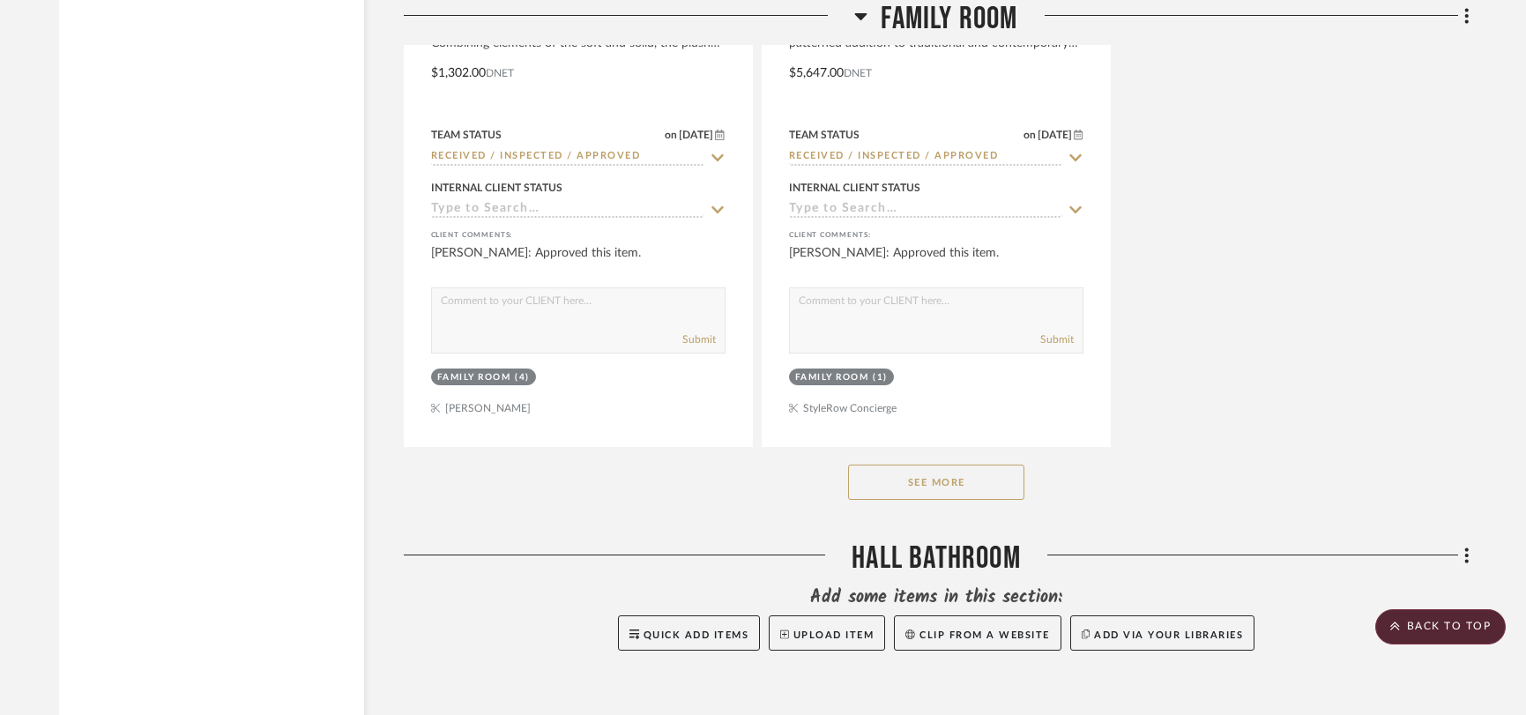
click at [955, 479] on button "See More" at bounding box center [936, 482] width 176 height 35
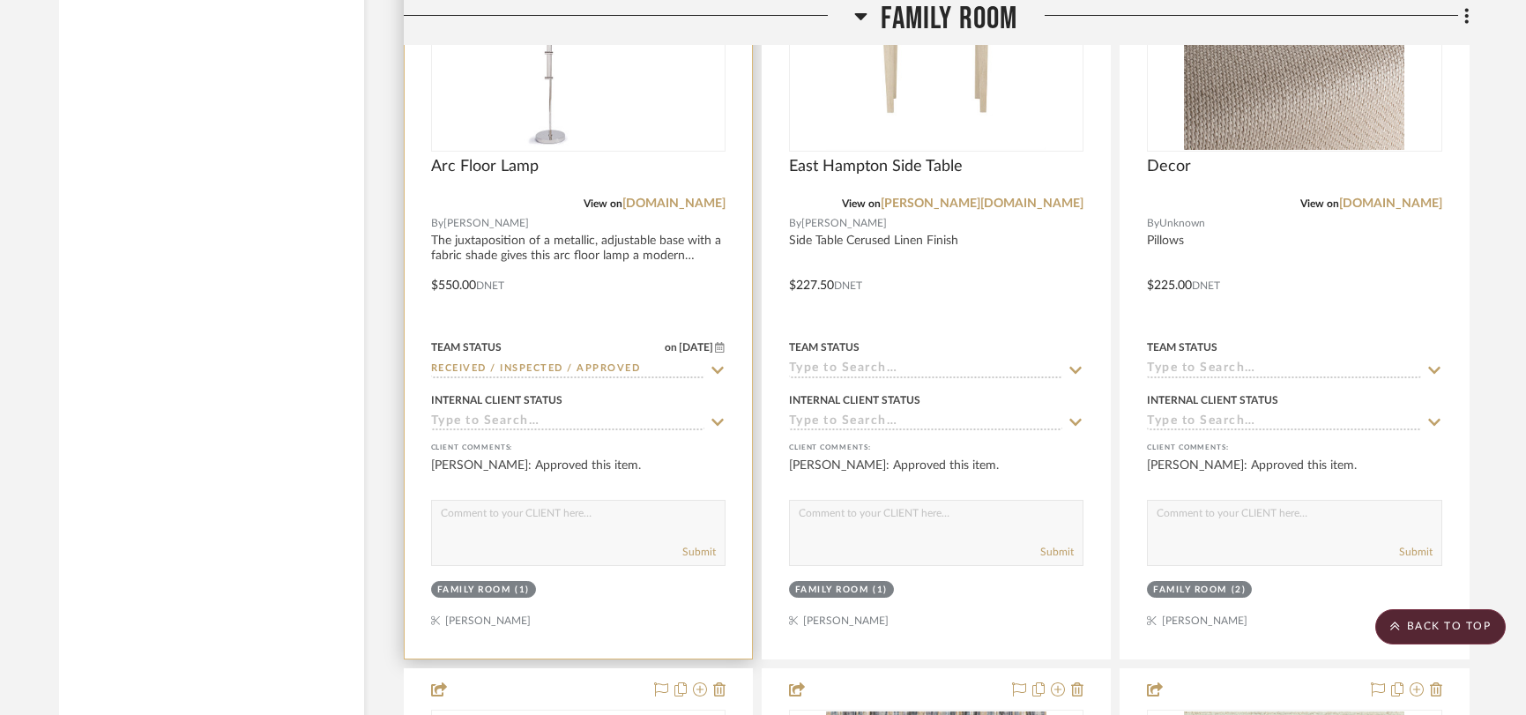
scroll to position [5019, 0]
